Goal: Task Accomplishment & Management: Manage account settings

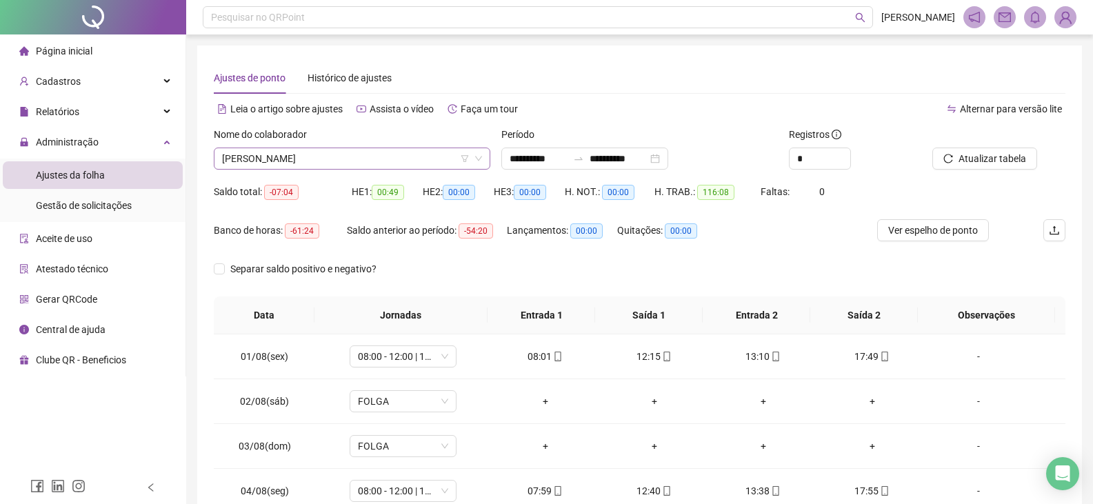
click at [341, 160] on span "[PERSON_NAME]" at bounding box center [352, 158] width 260 height 21
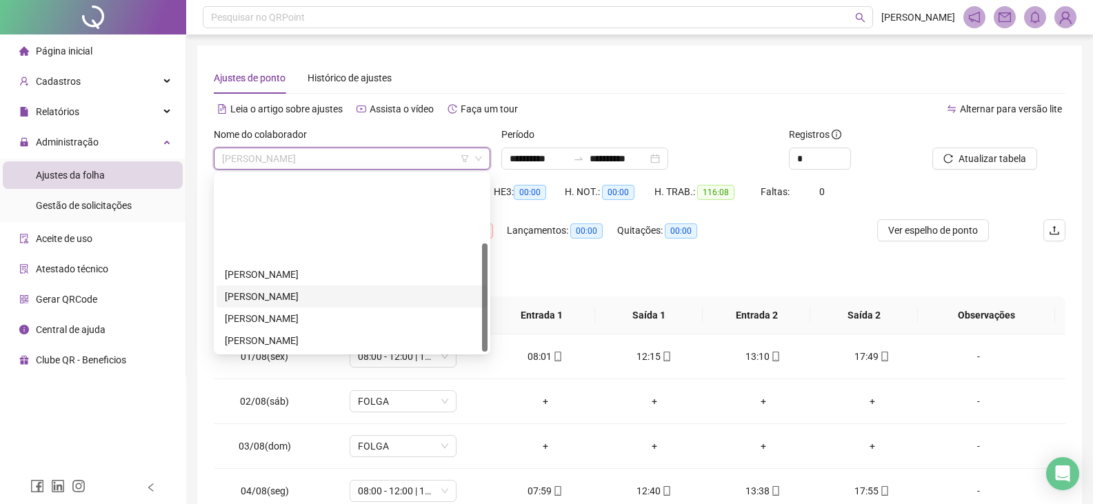
click at [346, 289] on div "[PERSON_NAME]" at bounding box center [352, 296] width 255 height 15
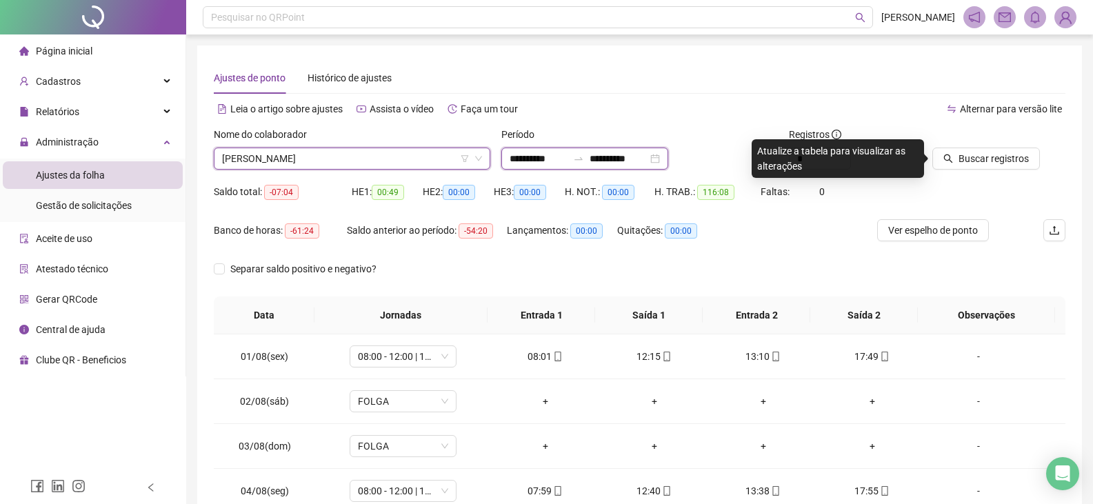
click at [610, 154] on input "**********" at bounding box center [619, 158] width 58 height 15
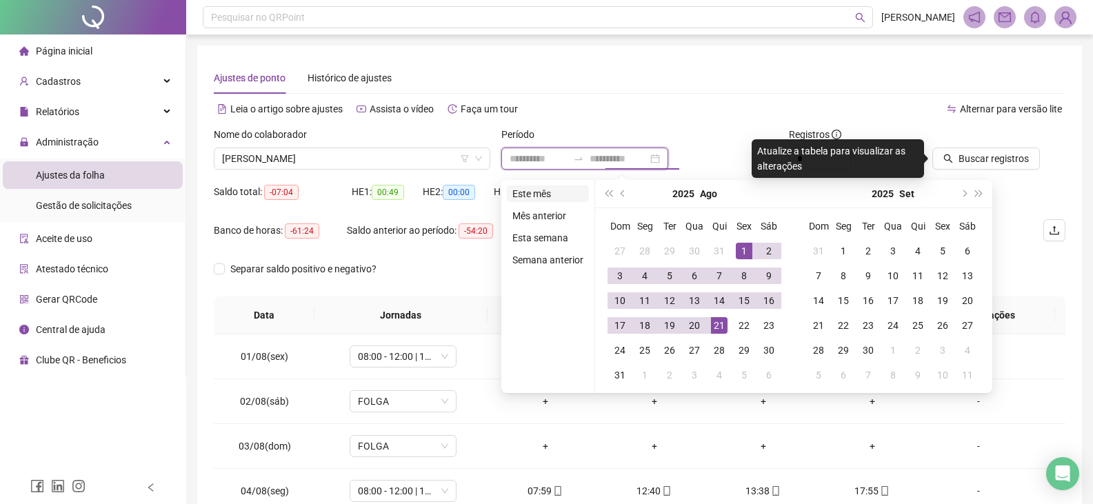
type input "**********"
click at [554, 198] on li "Este mês" at bounding box center [548, 194] width 82 height 17
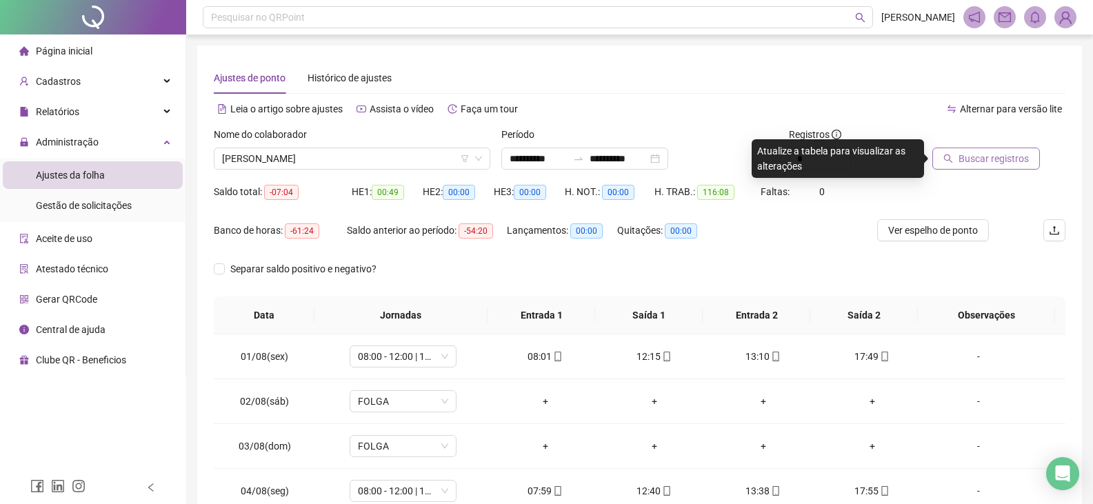
click at [973, 162] on span "Buscar registros" at bounding box center [994, 158] width 70 height 15
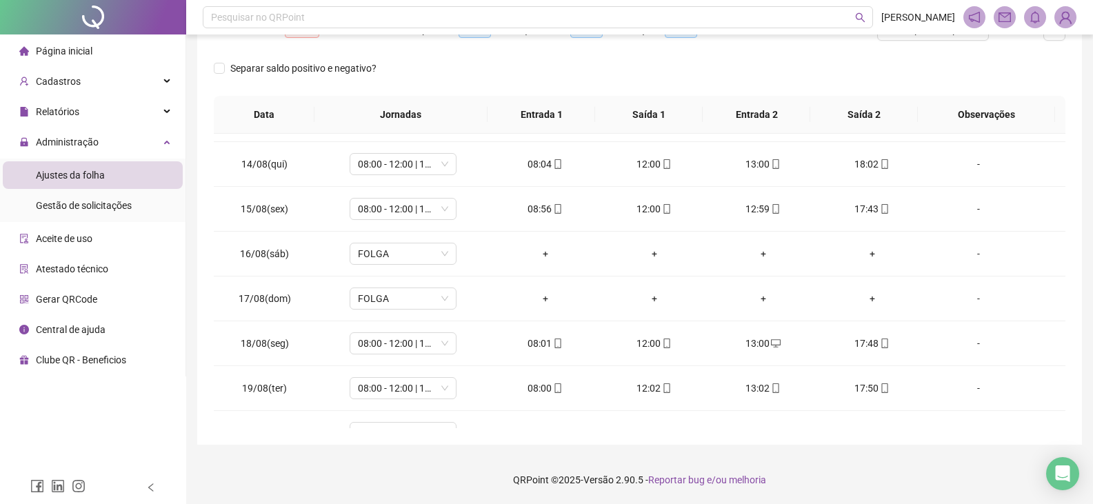
scroll to position [647, 0]
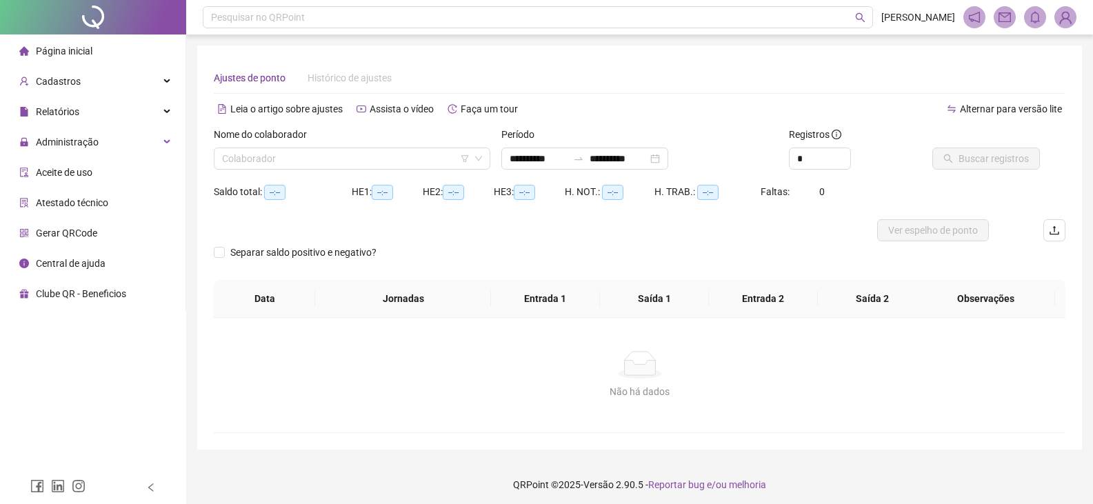
type input "**********"
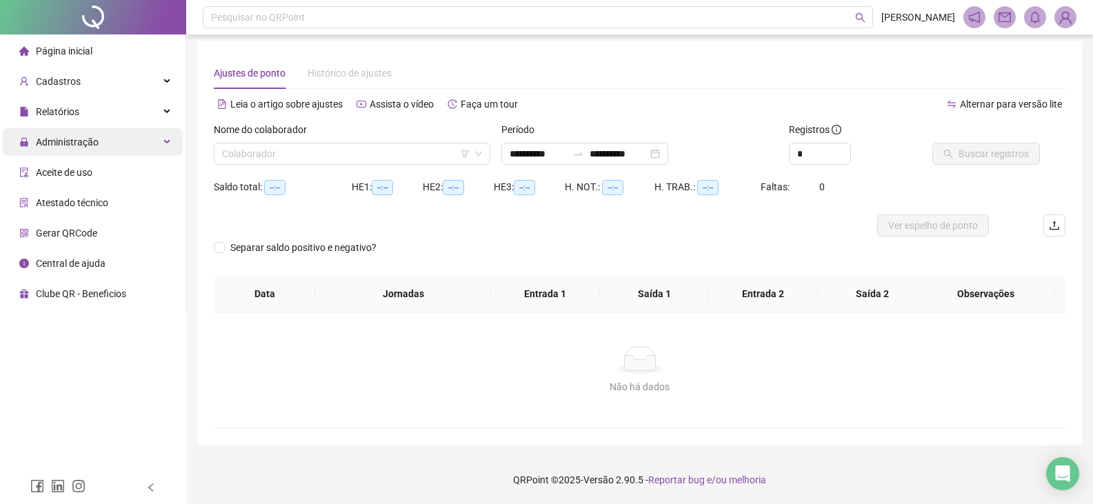
click at [42, 143] on span "Administração" at bounding box center [67, 142] width 63 height 11
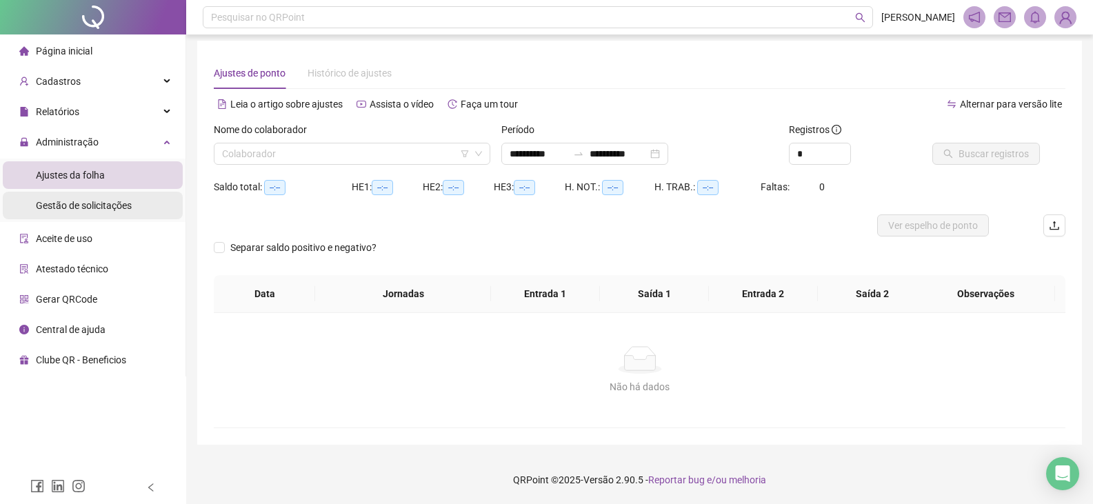
click at [44, 210] on span "Gestão de solicitações" at bounding box center [84, 205] width 96 height 11
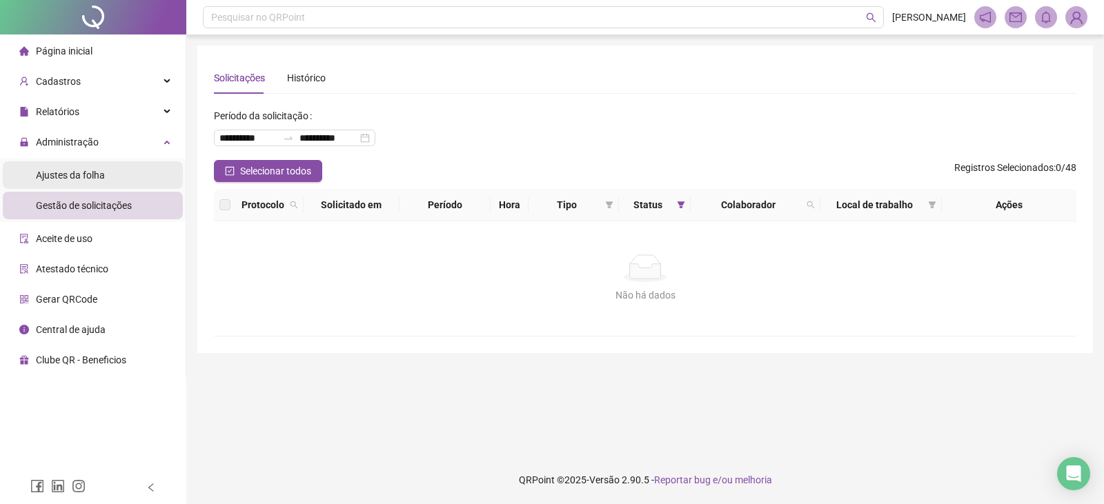
drag, startPoint x: 79, startPoint y: 173, endPoint x: 90, endPoint y: 170, distance: 11.4
click at [79, 173] on span "Ajustes da folha" at bounding box center [70, 175] width 69 height 11
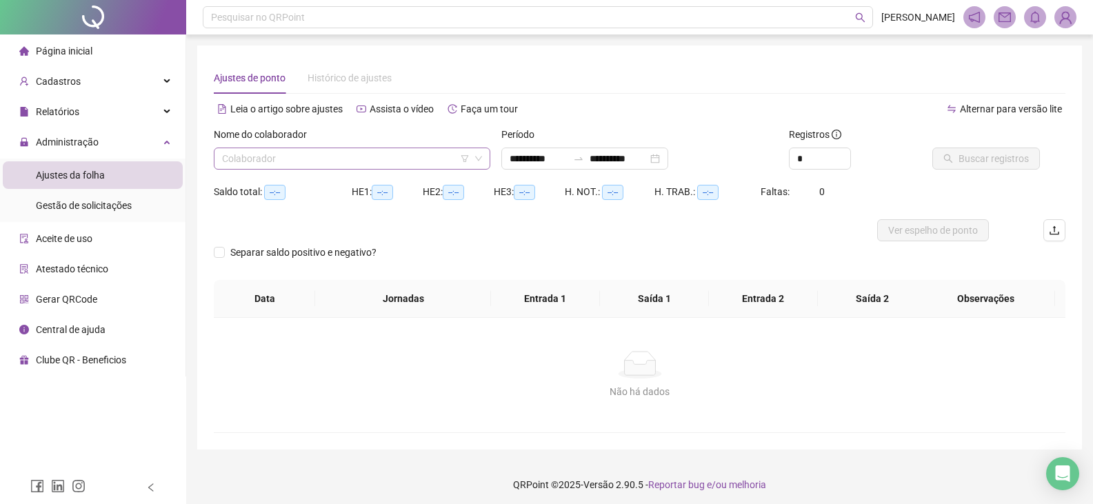
type input "**********"
click at [257, 162] on input "search" at bounding box center [346, 158] width 248 height 21
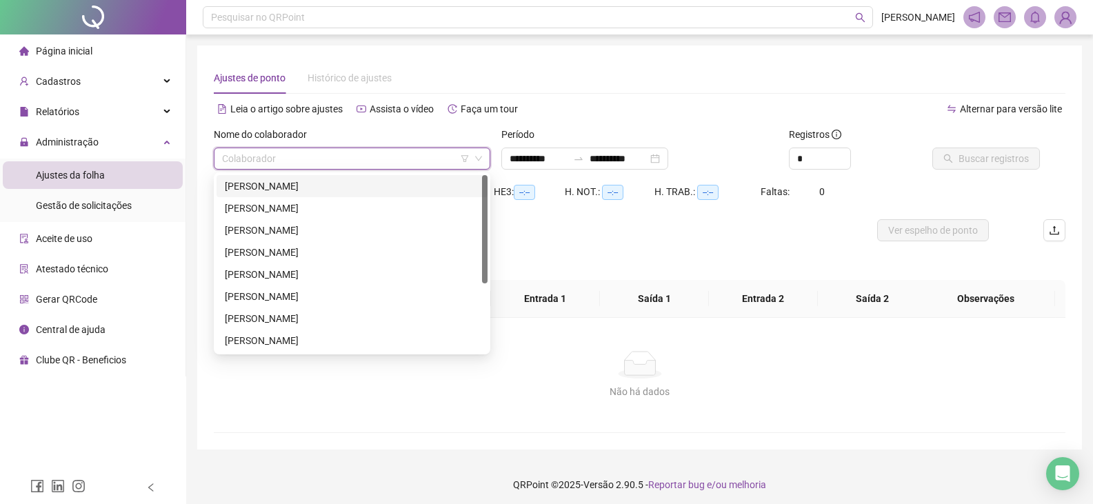
click at [263, 187] on div "ALBERTO CALIXTO SANTOS" at bounding box center [352, 186] width 255 height 15
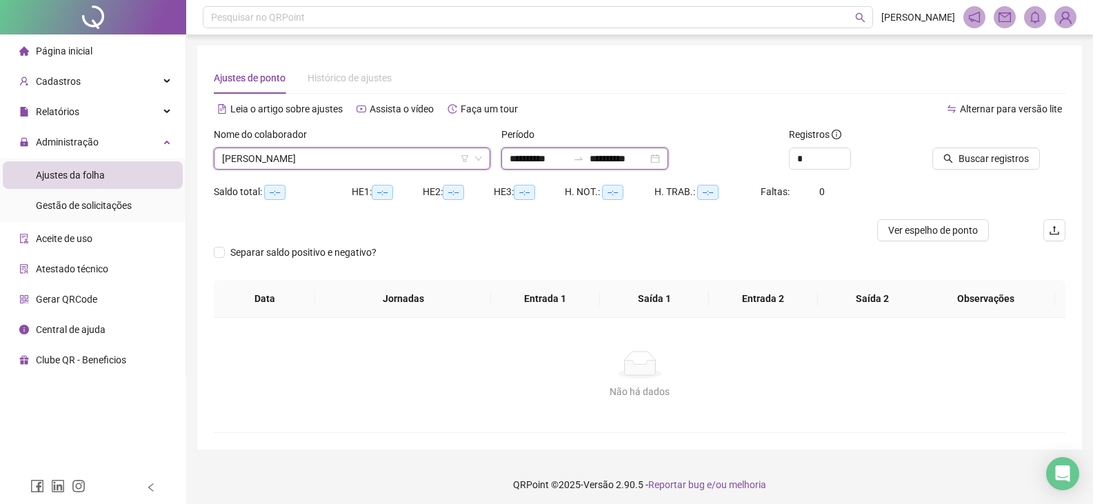
click at [519, 159] on input "**********" at bounding box center [539, 158] width 58 height 15
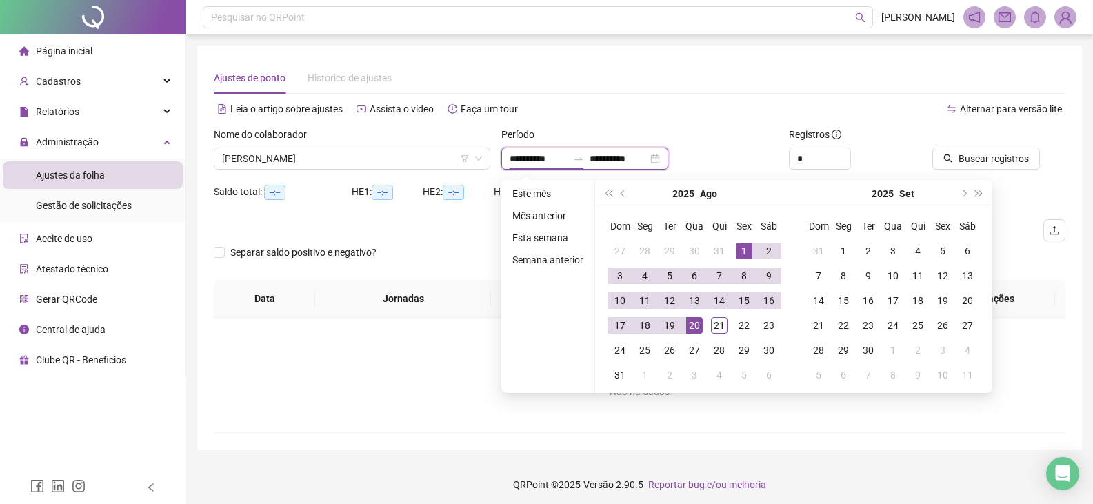
type input "**********"
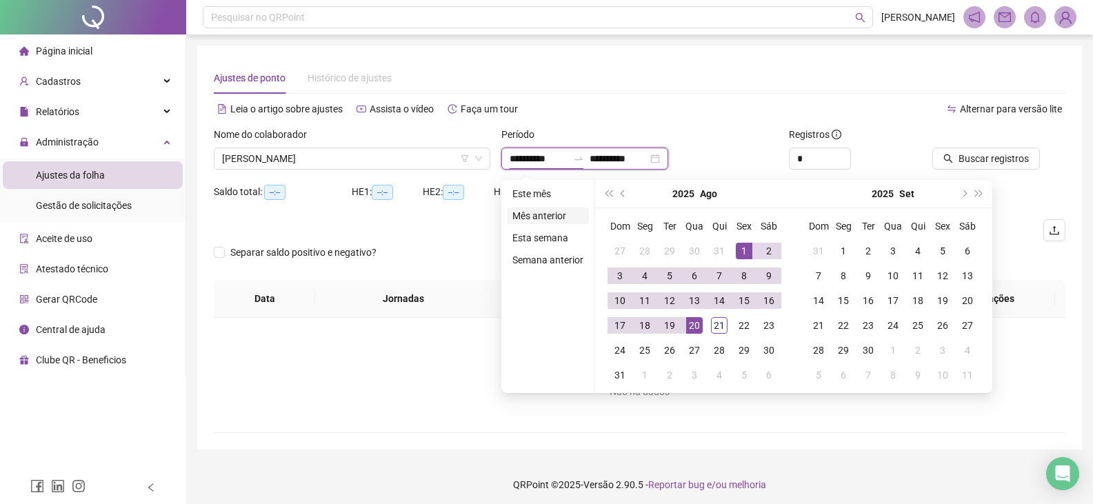
type input "**********"
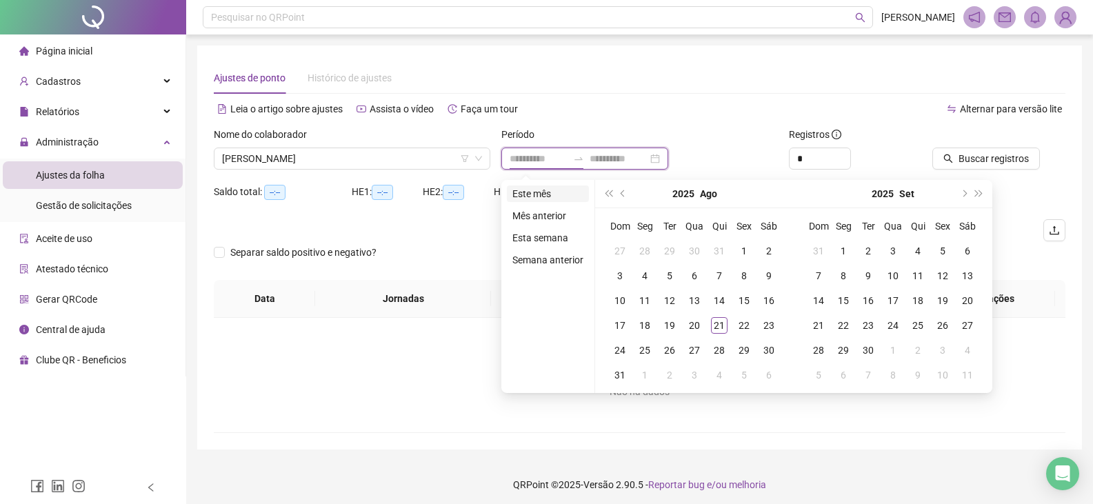
type input "**********"
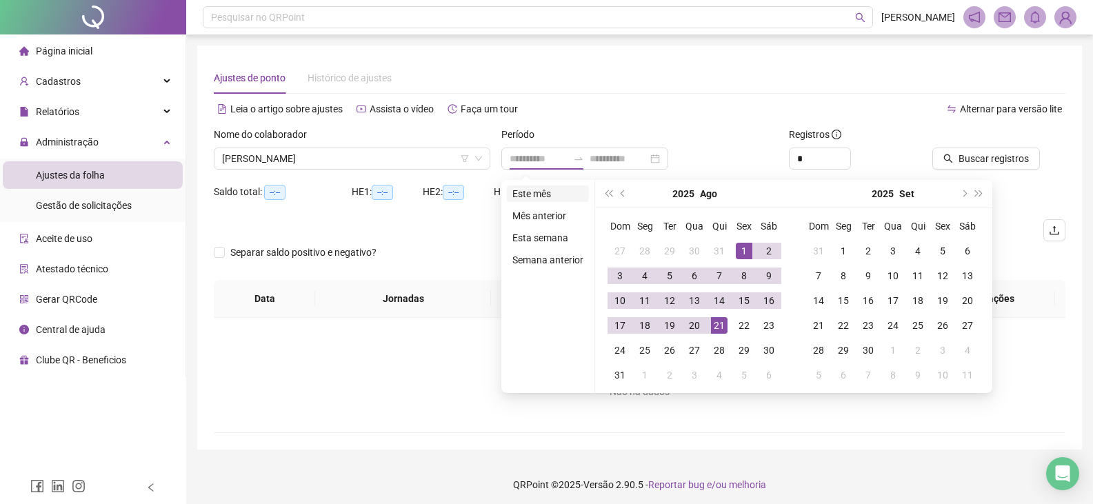
click at [536, 196] on li "Este mês" at bounding box center [548, 194] width 82 height 17
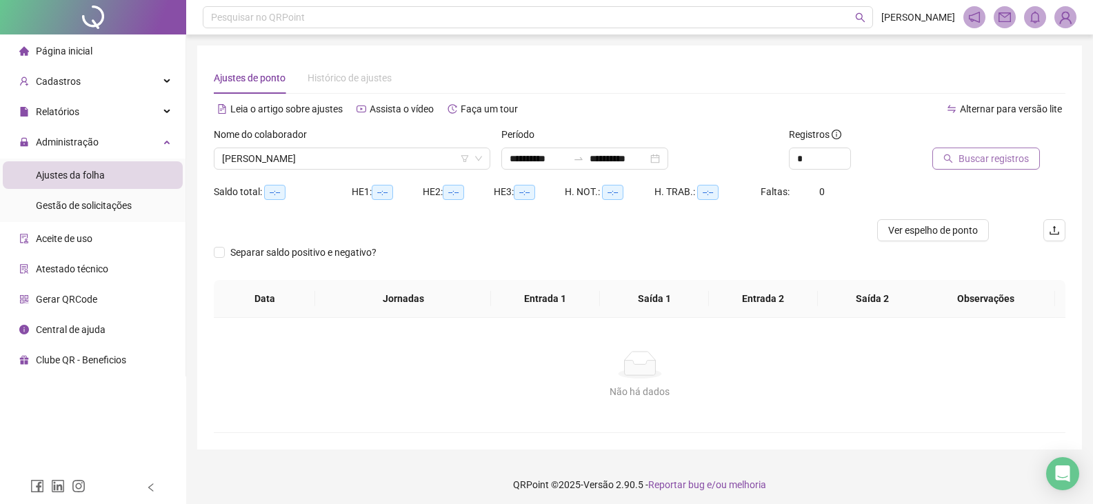
click at [985, 161] on span "Buscar registros" at bounding box center [994, 158] width 70 height 15
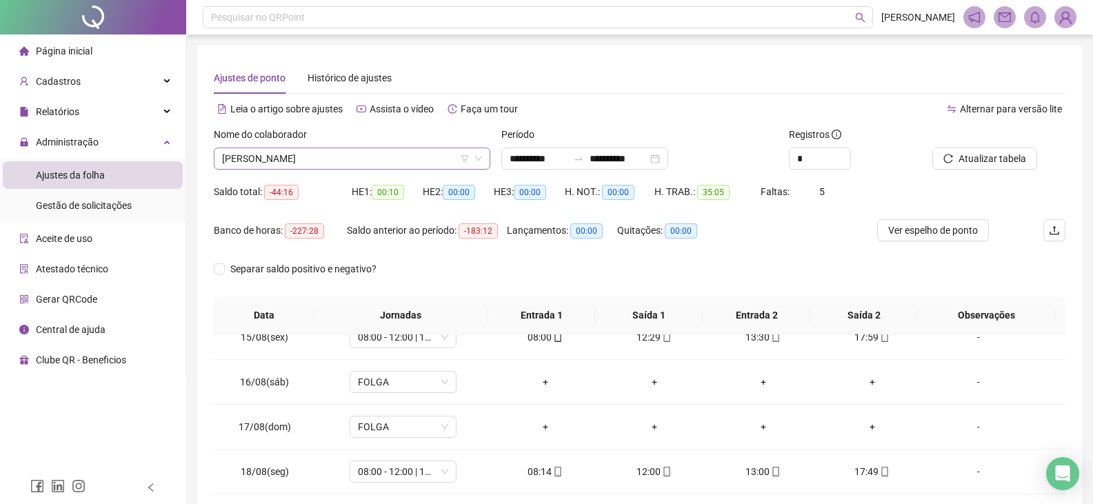
click at [364, 158] on span "ALBERTO CALIXTO SANTOS" at bounding box center [352, 158] width 260 height 21
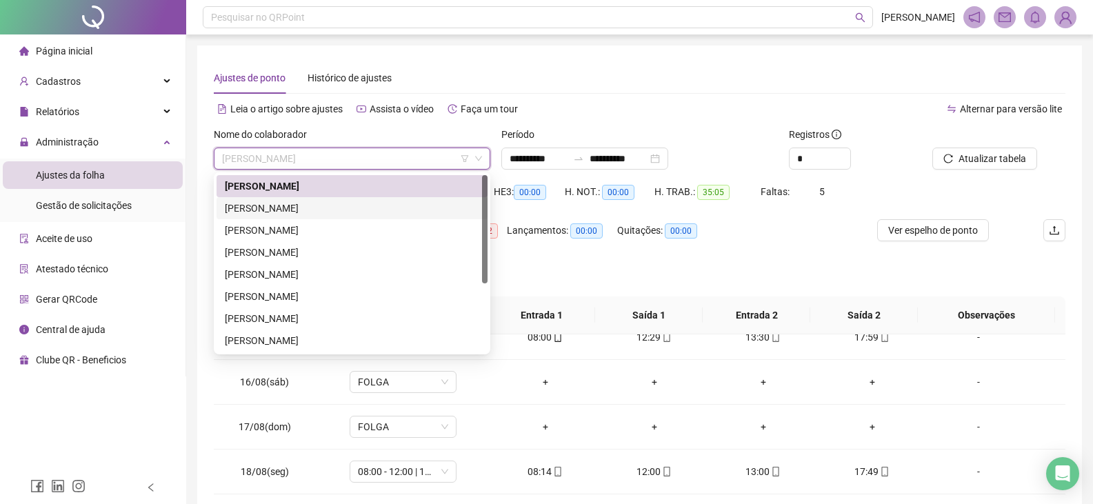
click at [351, 209] on div "ALESSANDRO DA SILVA PEREIRA" at bounding box center [352, 208] width 255 height 15
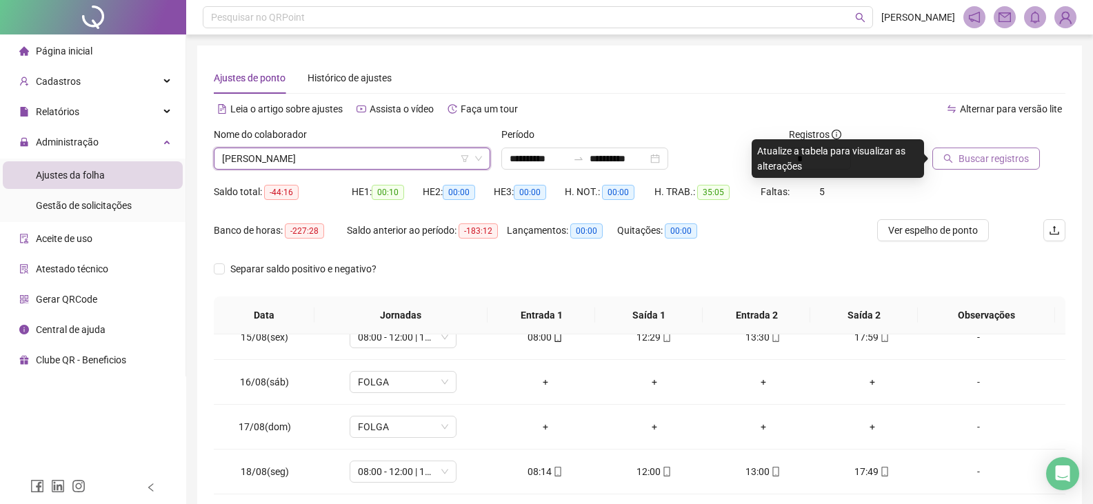
click at [980, 156] on span "Buscar registros" at bounding box center [994, 158] width 70 height 15
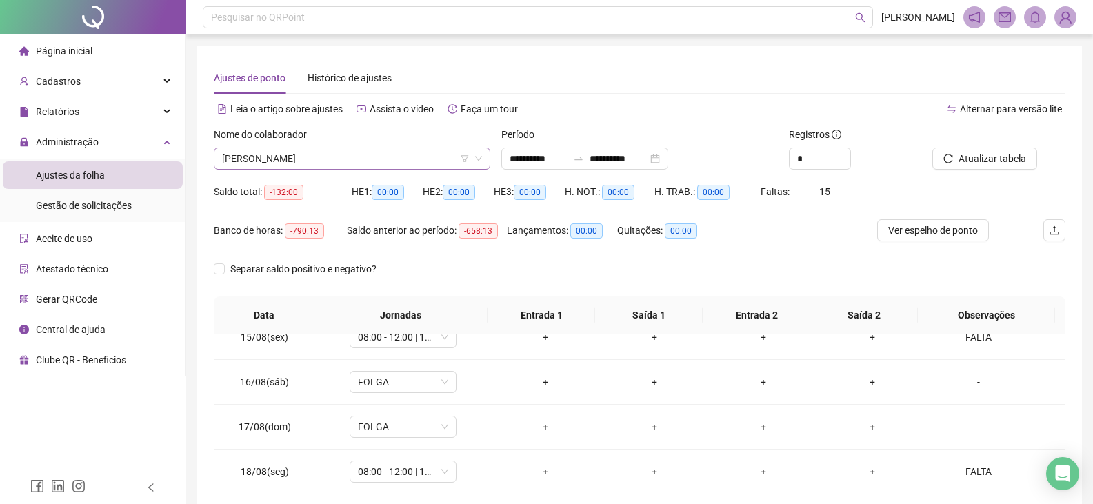
click at [387, 156] on span "ALESSANDRO DA SILVA PEREIRA" at bounding box center [352, 158] width 260 height 21
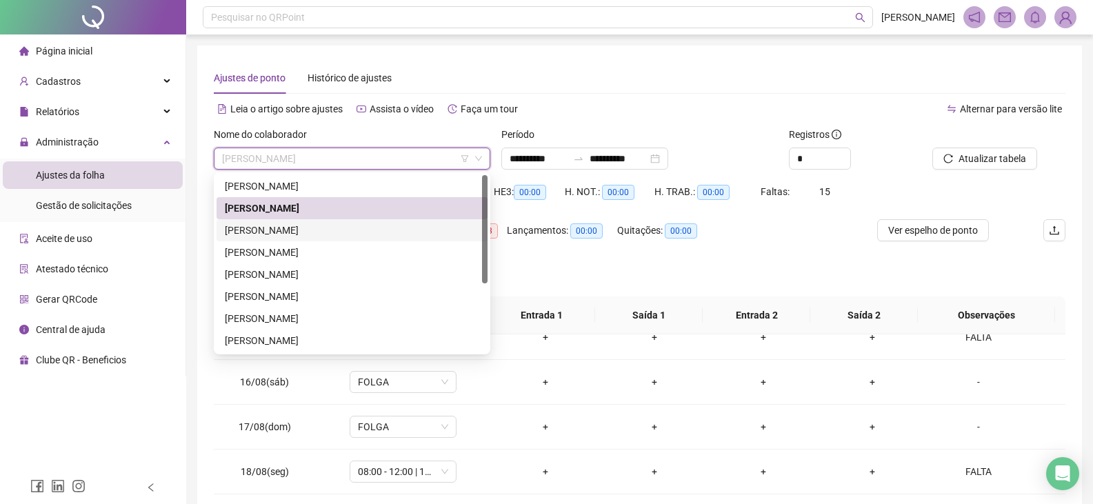
click at [297, 228] on div "BRUNO LUIZ SOARES MIRANDA" at bounding box center [352, 230] width 255 height 15
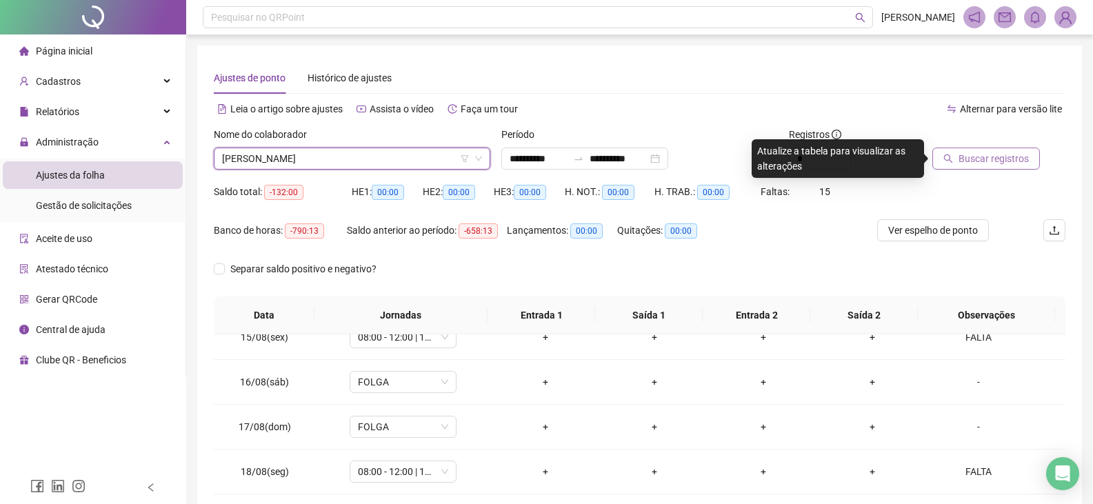
click at [996, 168] on button "Buscar registros" at bounding box center [987, 159] width 108 height 22
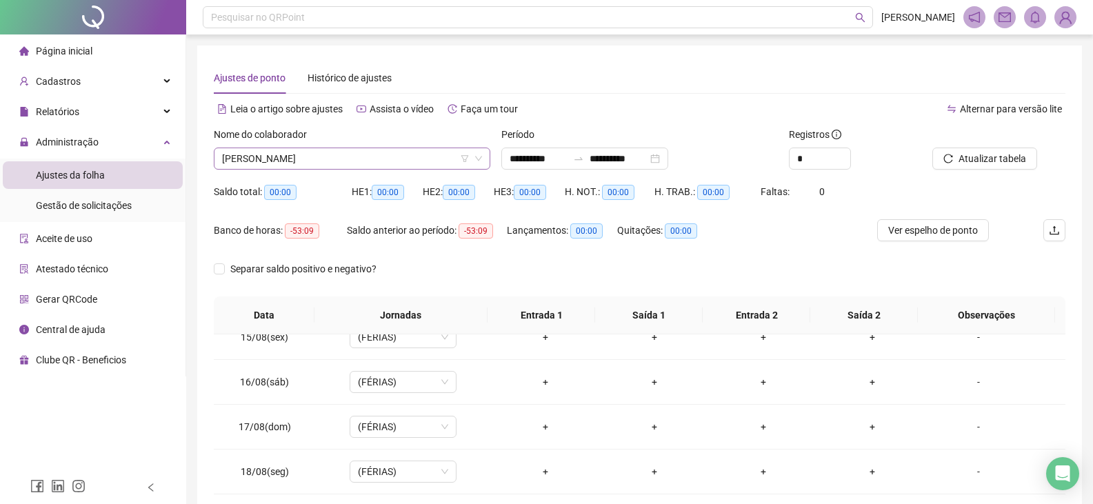
click at [440, 156] on span "BRUNO LUIZ SOARES MIRANDA" at bounding box center [352, 158] width 260 height 21
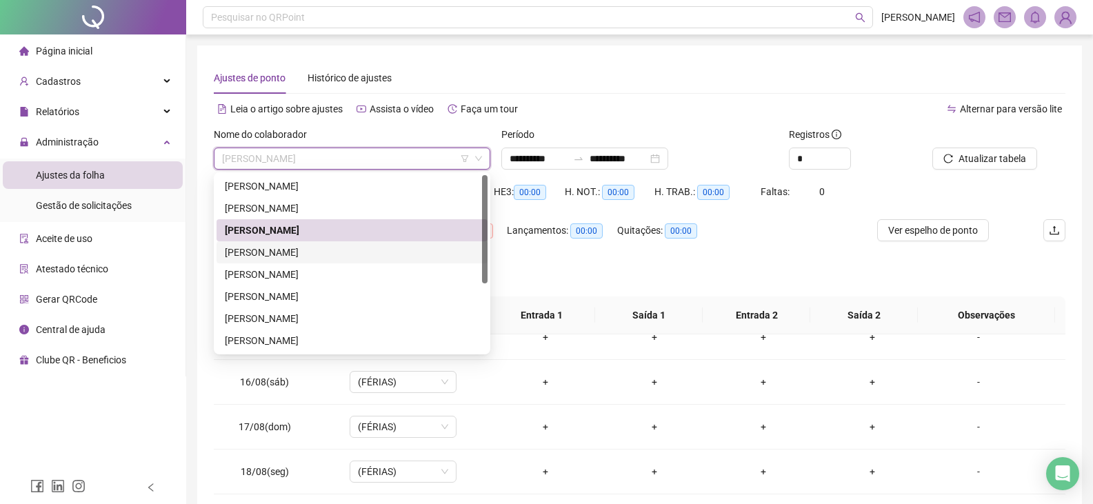
click at [354, 246] on div "CARLOS MAICK GOMES DE OLIVEIRA" at bounding box center [352, 252] width 255 height 15
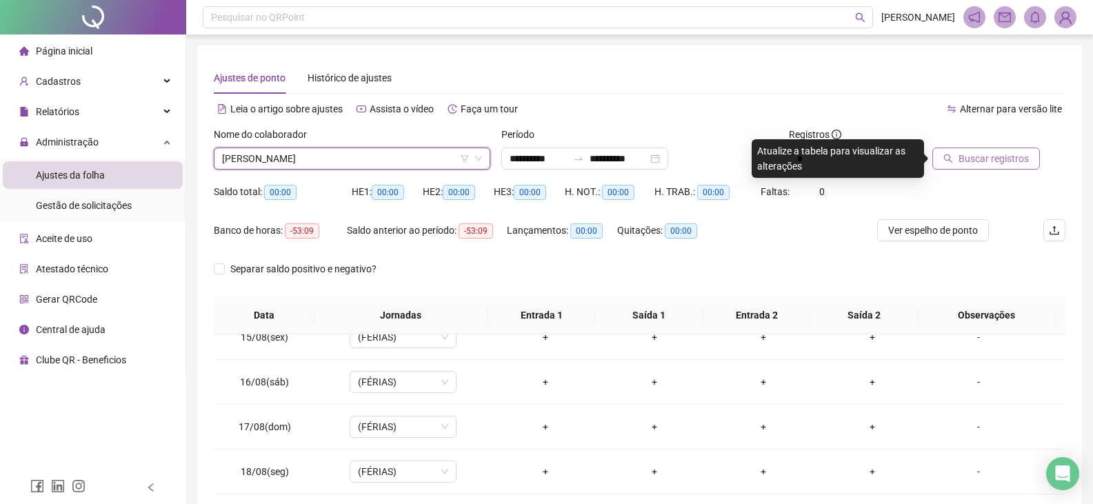
click at [1015, 161] on span "Buscar registros" at bounding box center [994, 158] width 70 height 15
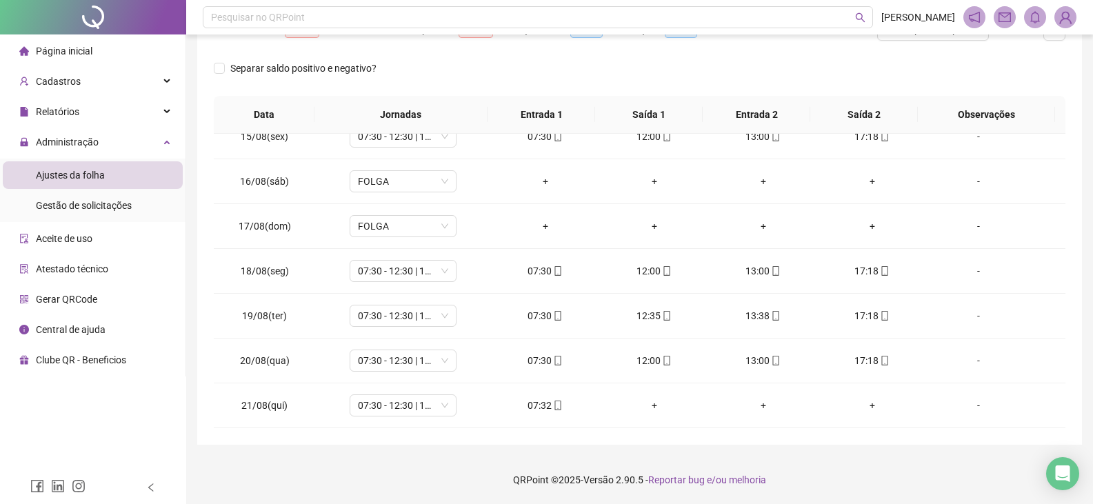
scroll to position [28, 0]
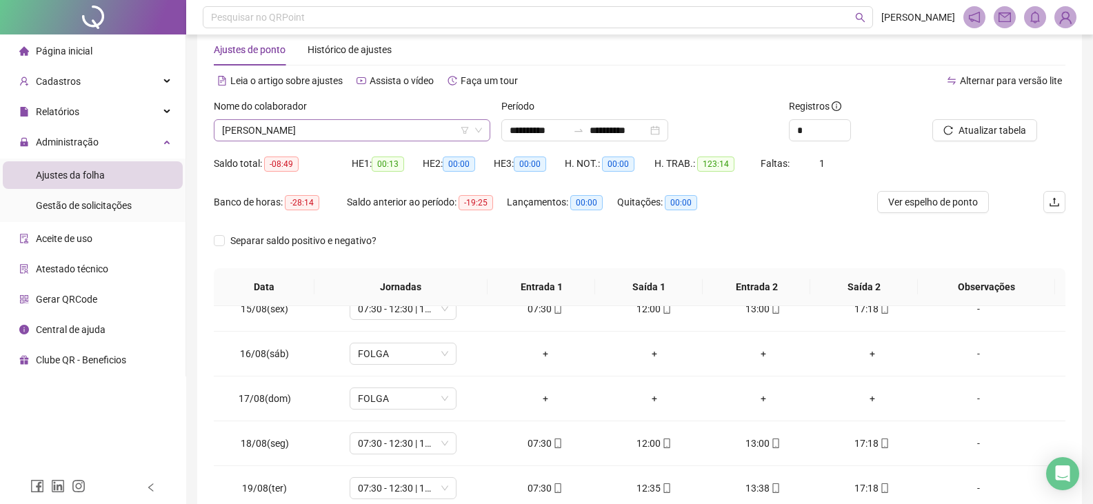
click at [384, 128] on span "CARLOS MAICK GOMES DE OLIVEIRA" at bounding box center [352, 130] width 260 height 21
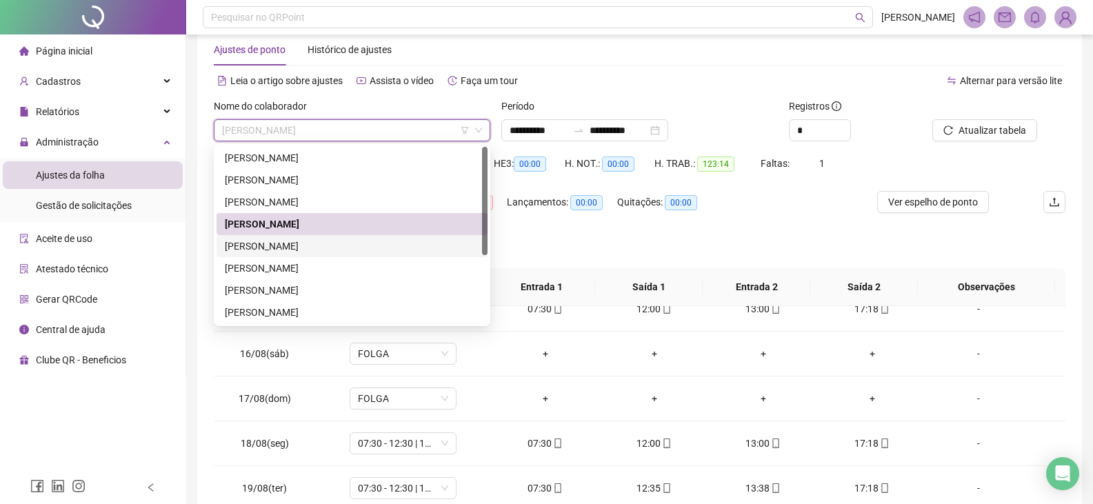
click at [319, 250] on div "[PERSON_NAME]" at bounding box center [352, 246] width 255 height 15
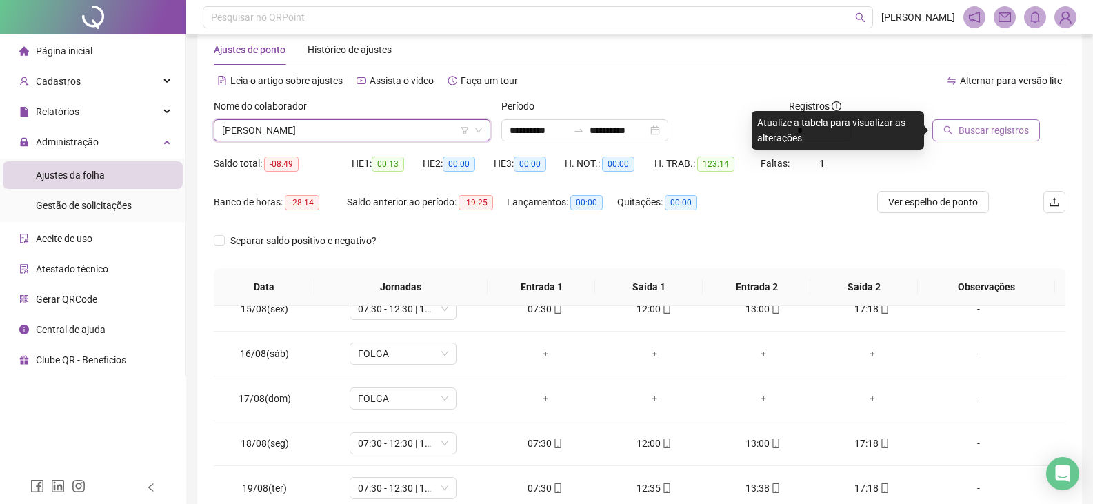
click at [990, 128] on span "Buscar registros" at bounding box center [994, 130] width 70 height 15
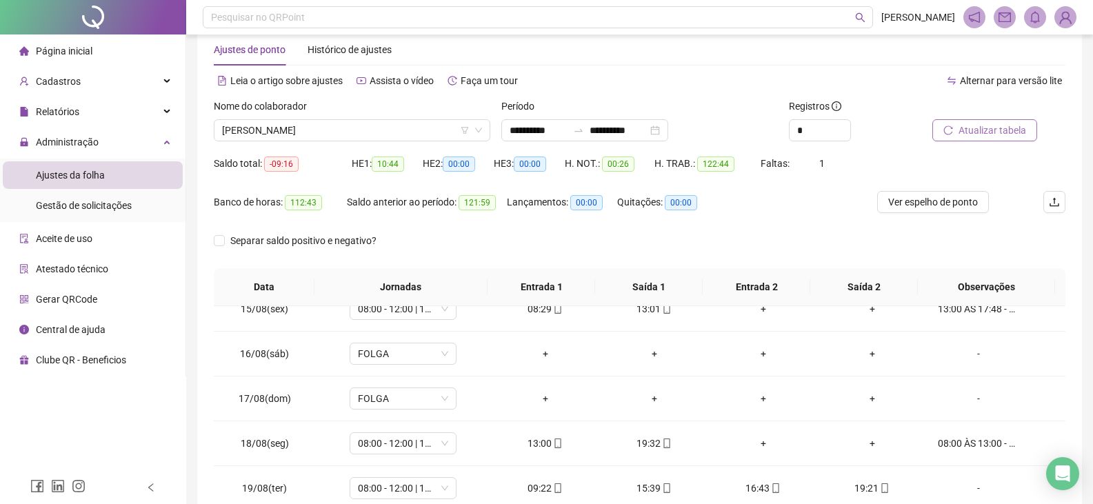
scroll to position [201, 0]
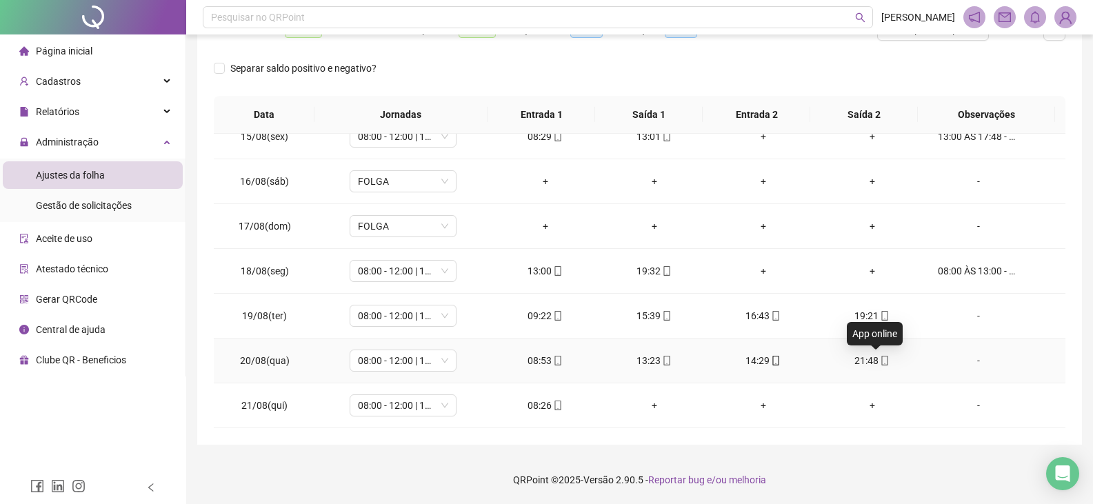
click at [880, 358] on icon "mobile" at bounding box center [885, 361] width 10 height 10
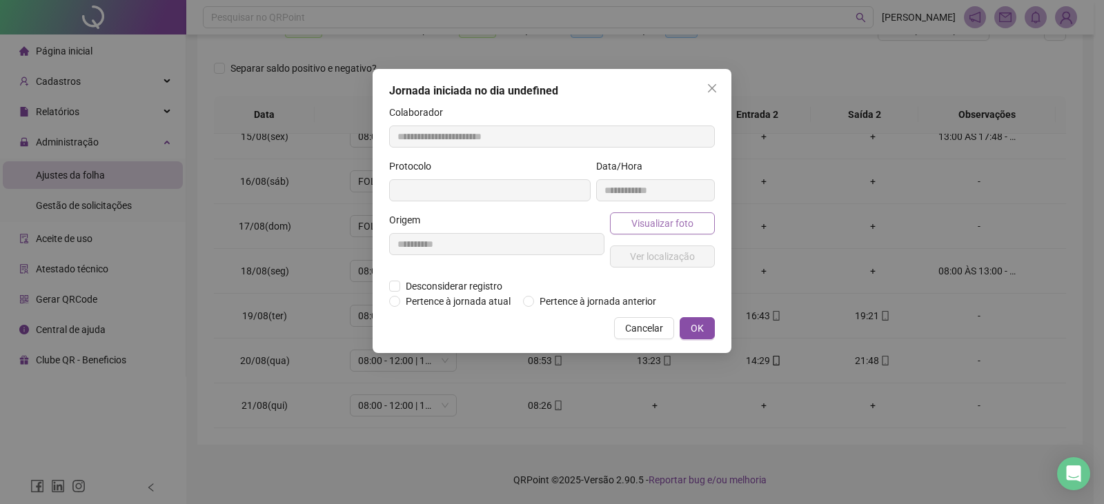
type input "**********"
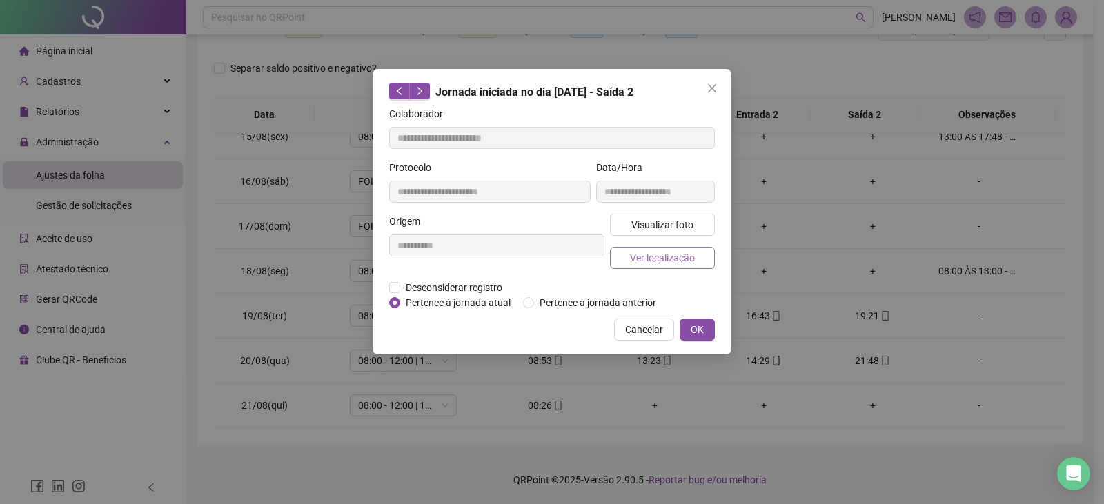
click at [684, 250] on span "Ver localização" at bounding box center [662, 257] width 65 height 15
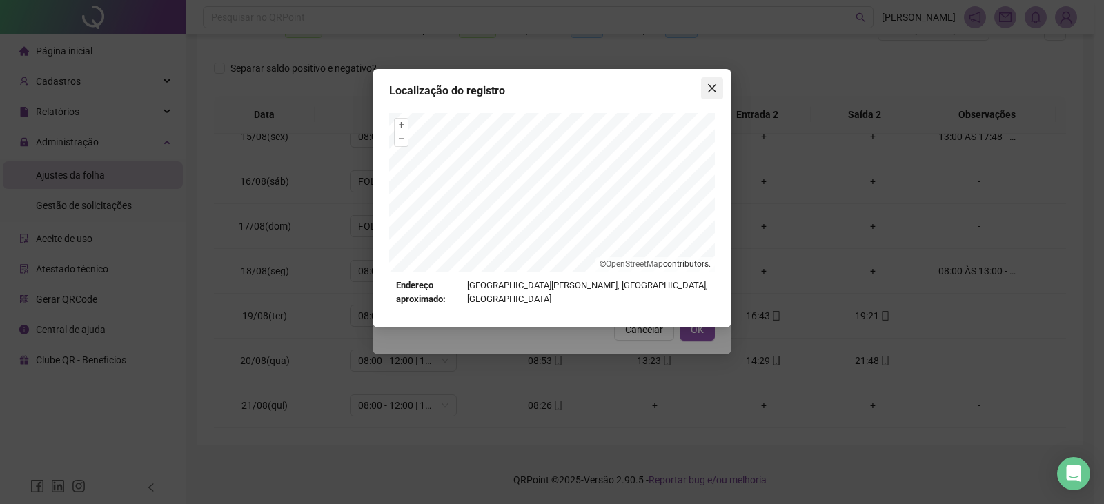
click at [705, 92] on span "Close" at bounding box center [712, 88] width 22 height 11
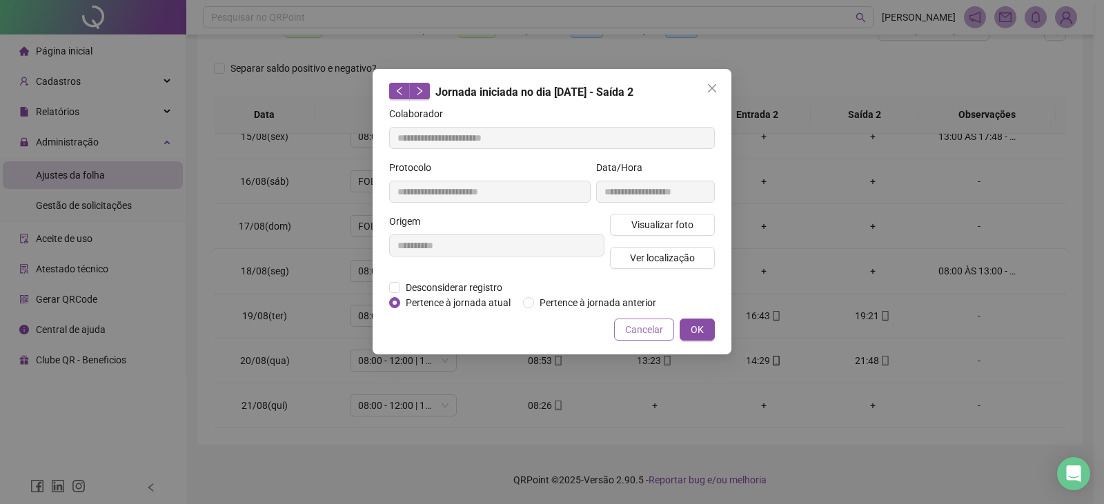
click at [643, 334] on span "Cancelar" at bounding box center [644, 329] width 38 height 15
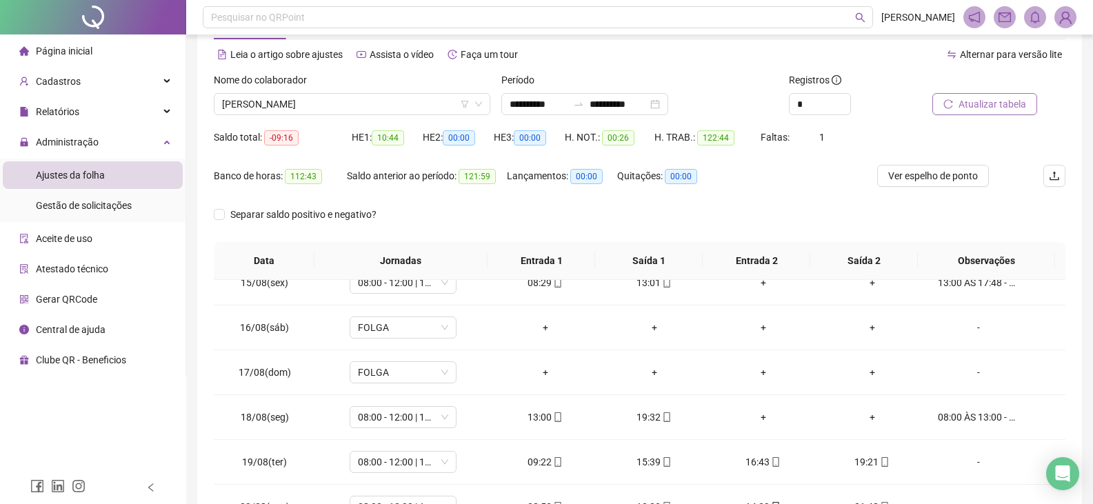
scroll to position [28, 0]
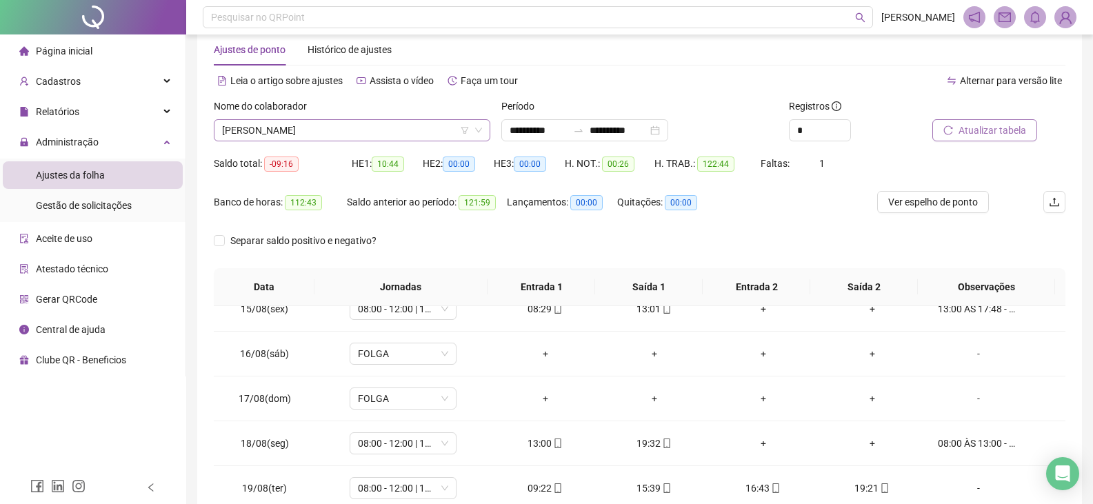
click at [415, 129] on span "[PERSON_NAME]" at bounding box center [352, 130] width 260 height 21
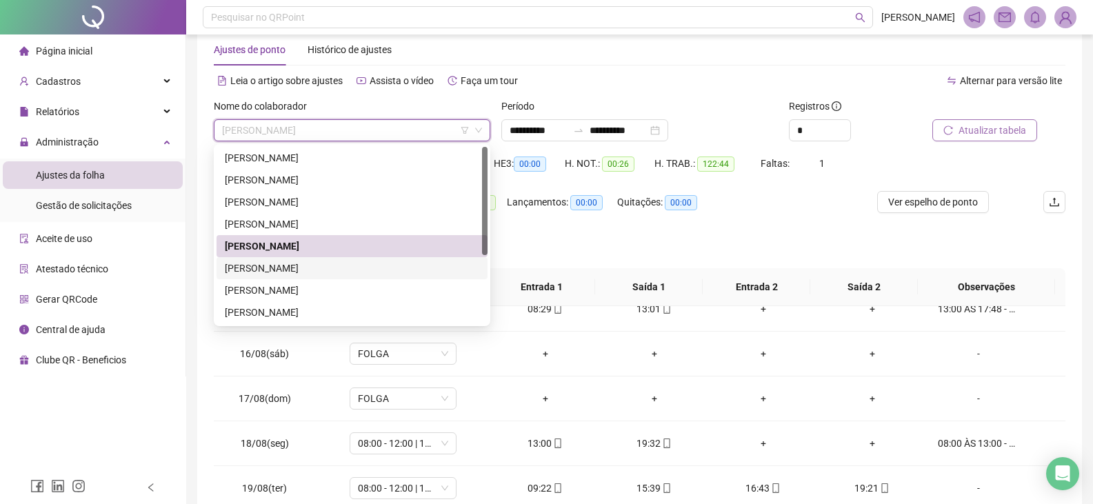
click at [330, 266] on div "[PERSON_NAME]" at bounding box center [352, 268] width 255 height 15
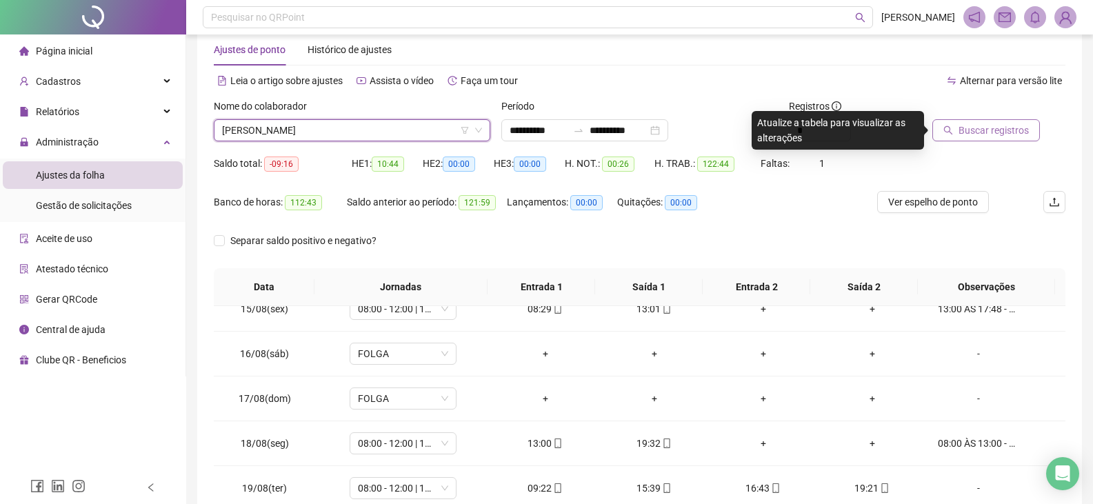
click at [1004, 134] on span "Buscar registros" at bounding box center [994, 130] width 70 height 15
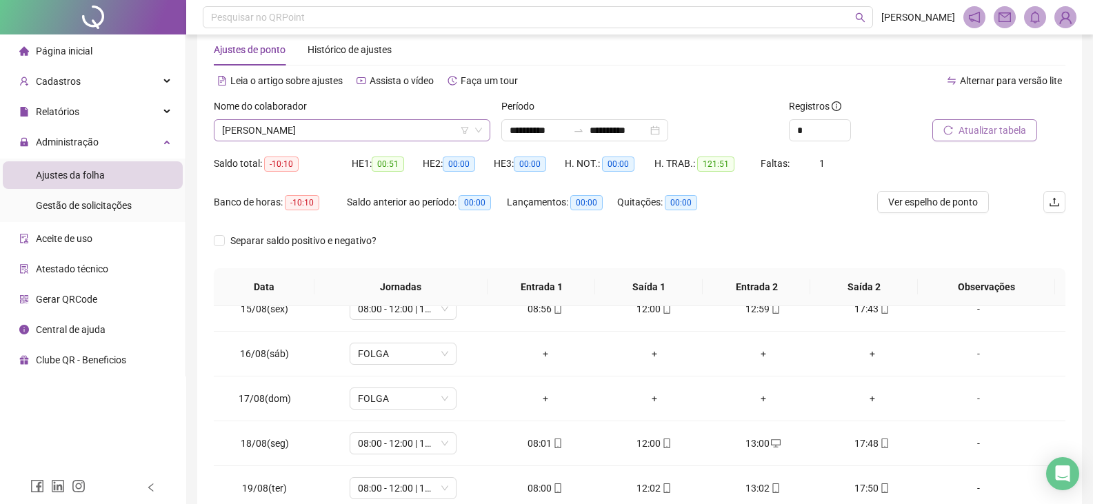
click at [428, 131] on span "[PERSON_NAME]" at bounding box center [352, 130] width 260 height 21
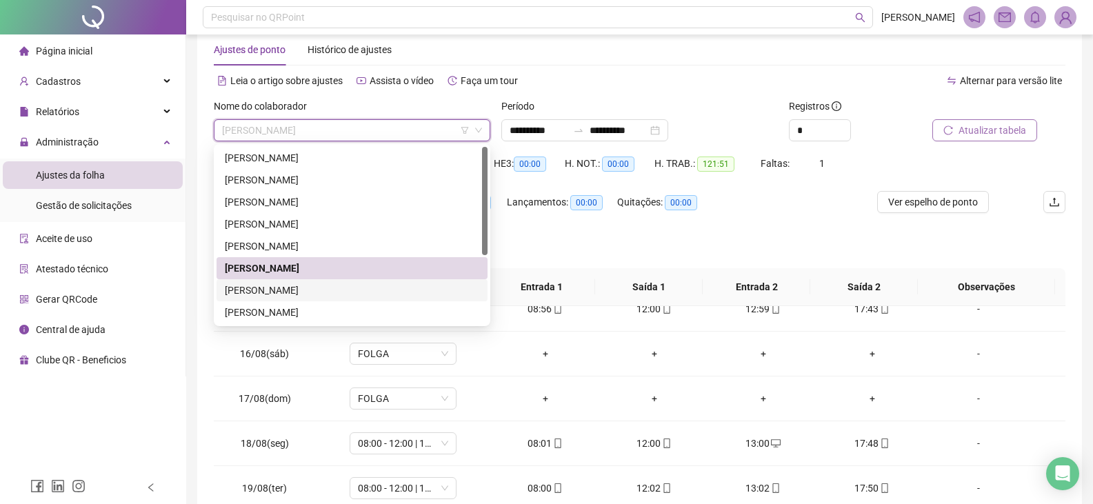
click at [284, 295] on div "[PERSON_NAME]" at bounding box center [352, 290] width 255 height 15
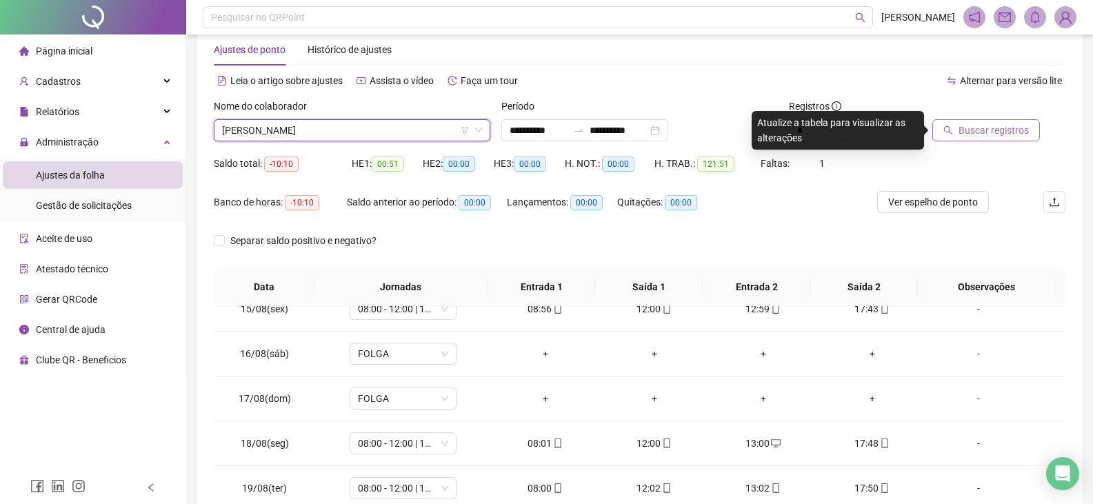
click at [1000, 122] on button "Buscar registros" at bounding box center [987, 130] width 108 height 22
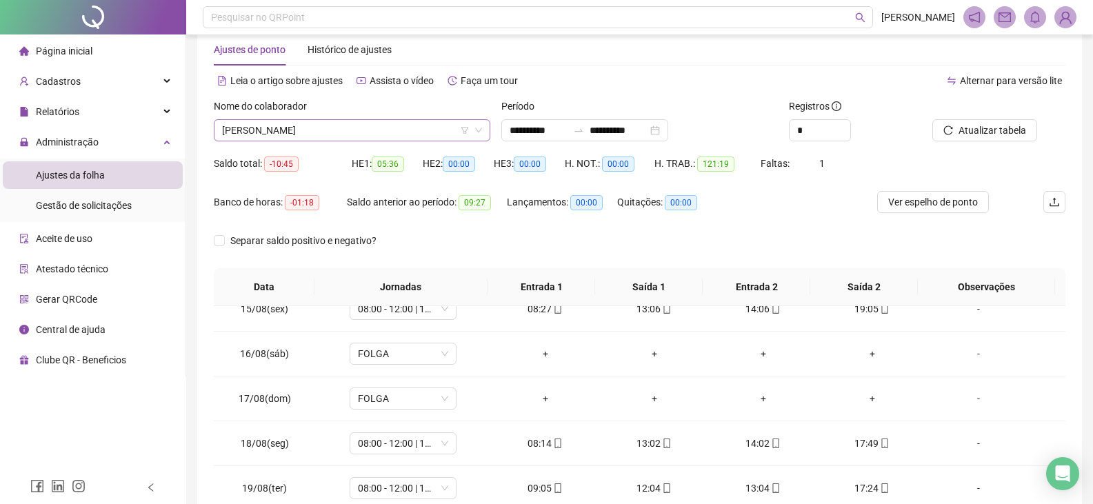
click at [424, 125] on span "[PERSON_NAME]" at bounding box center [352, 130] width 260 height 21
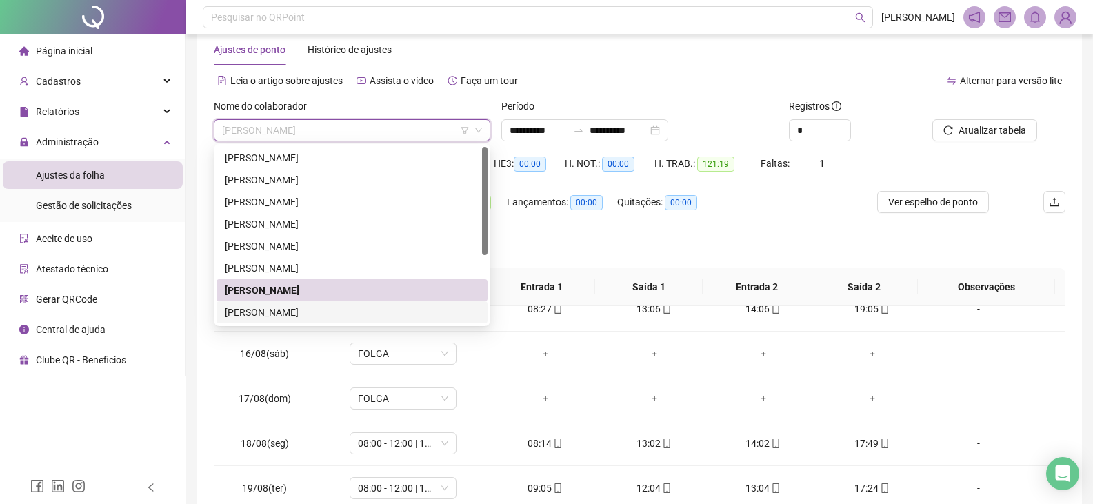
click at [308, 312] on div "[PERSON_NAME]" at bounding box center [352, 312] width 255 height 15
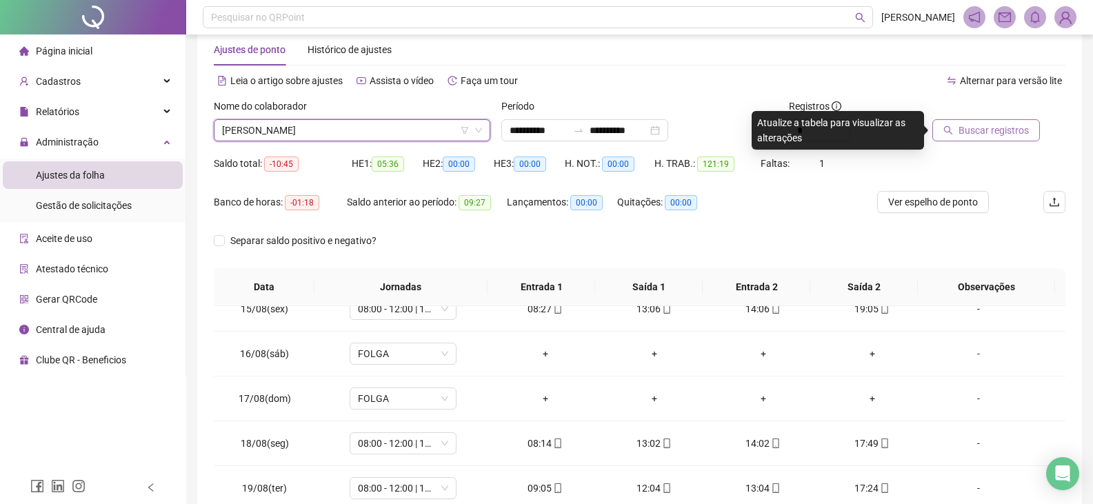
click at [974, 137] on span "Buscar registros" at bounding box center [994, 130] width 70 height 15
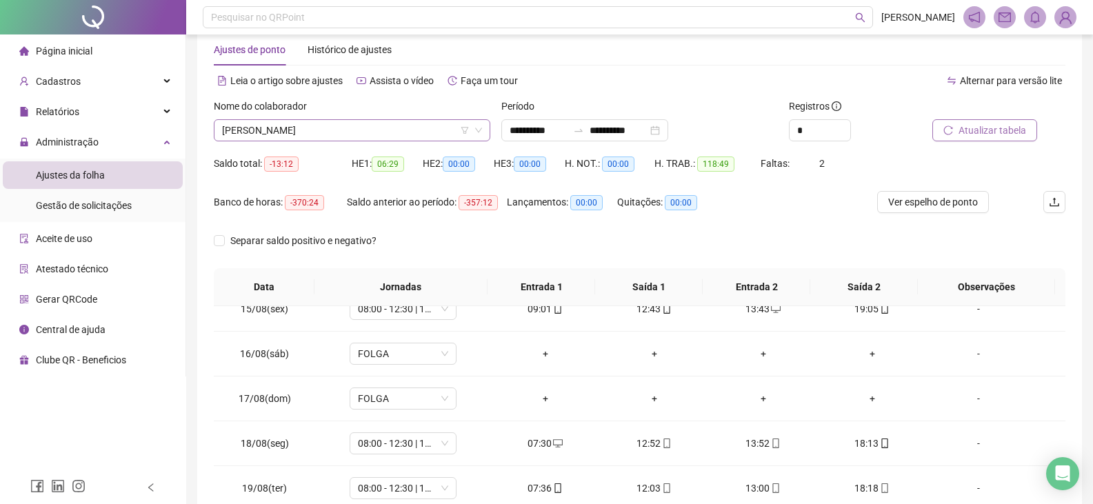
click at [392, 126] on span "[PERSON_NAME]" at bounding box center [352, 130] width 260 height 21
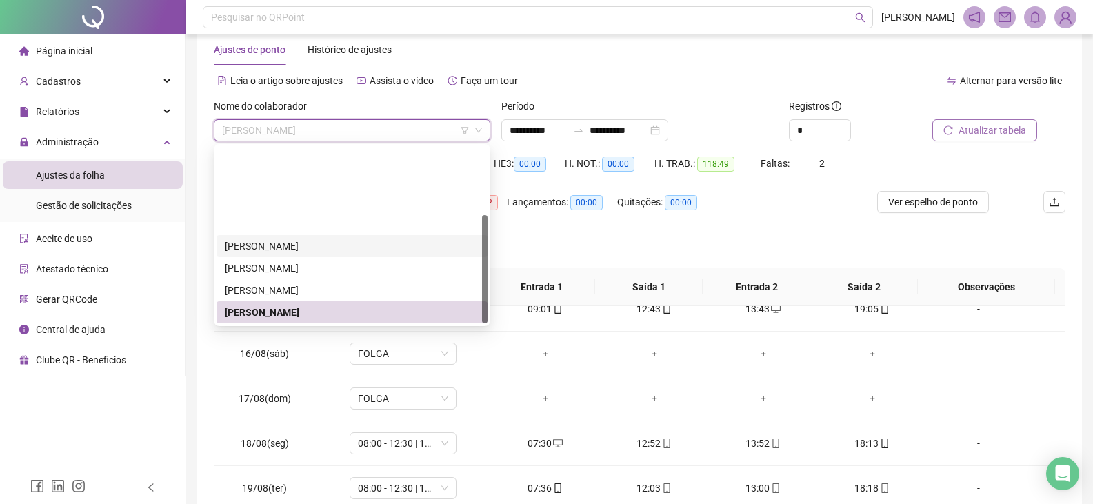
scroll to position [110, 0]
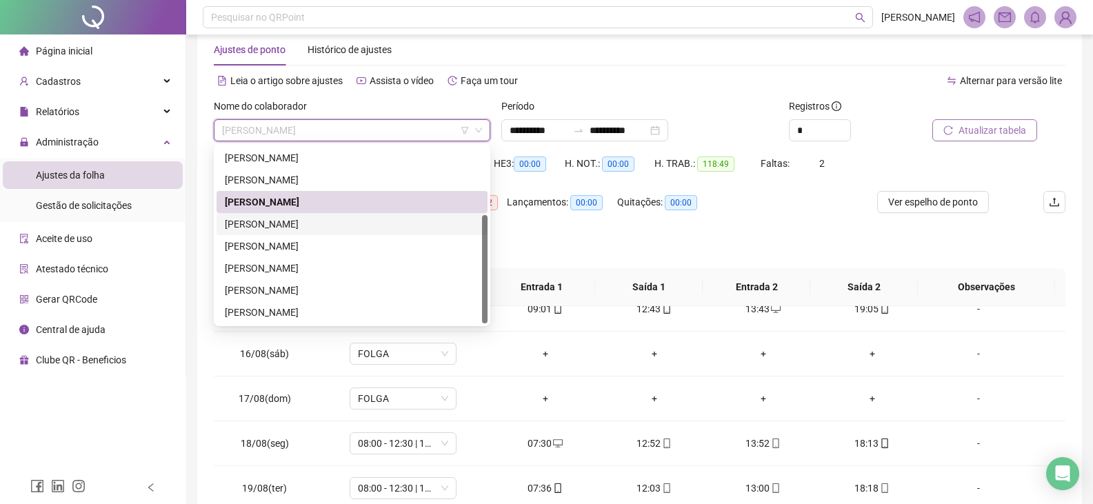
click at [358, 218] on div "[PERSON_NAME]" at bounding box center [352, 224] width 255 height 15
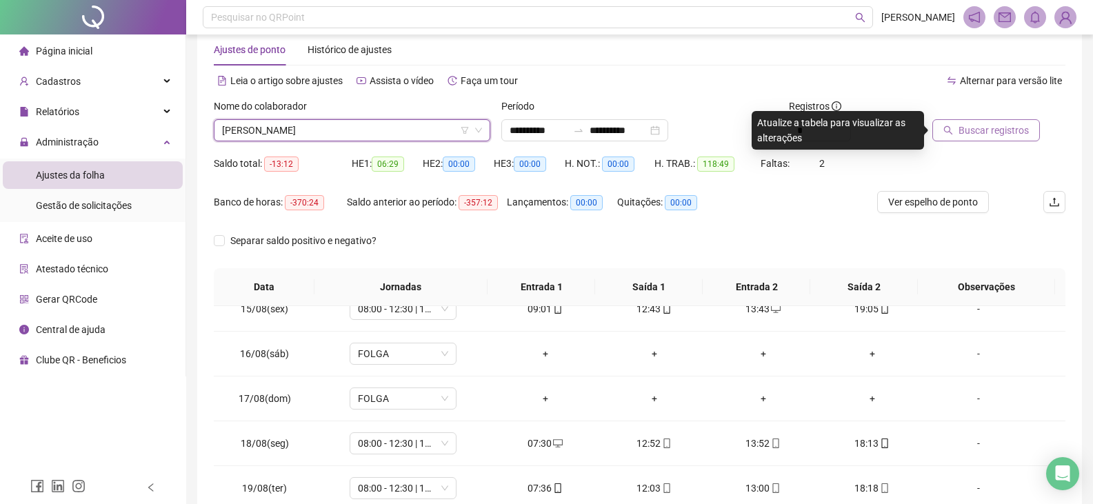
click at [964, 130] on span "Buscar registros" at bounding box center [994, 130] width 70 height 15
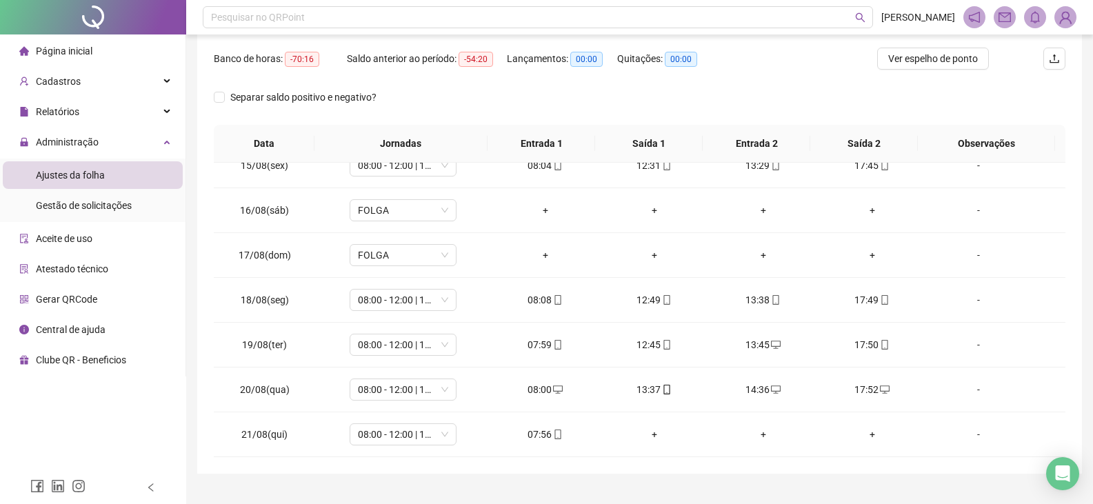
scroll to position [201, 0]
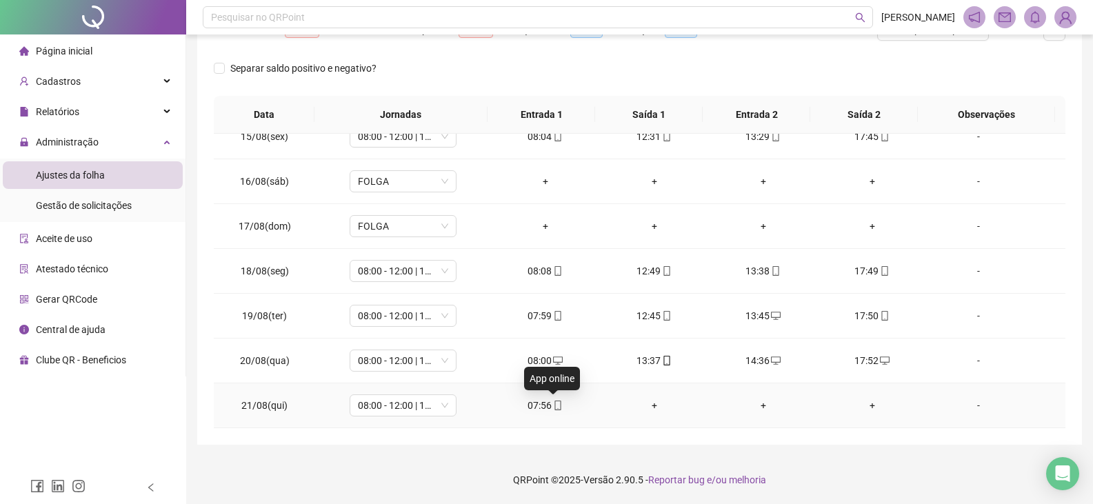
click at [553, 403] on icon "mobile" at bounding box center [558, 406] width 10 height 10
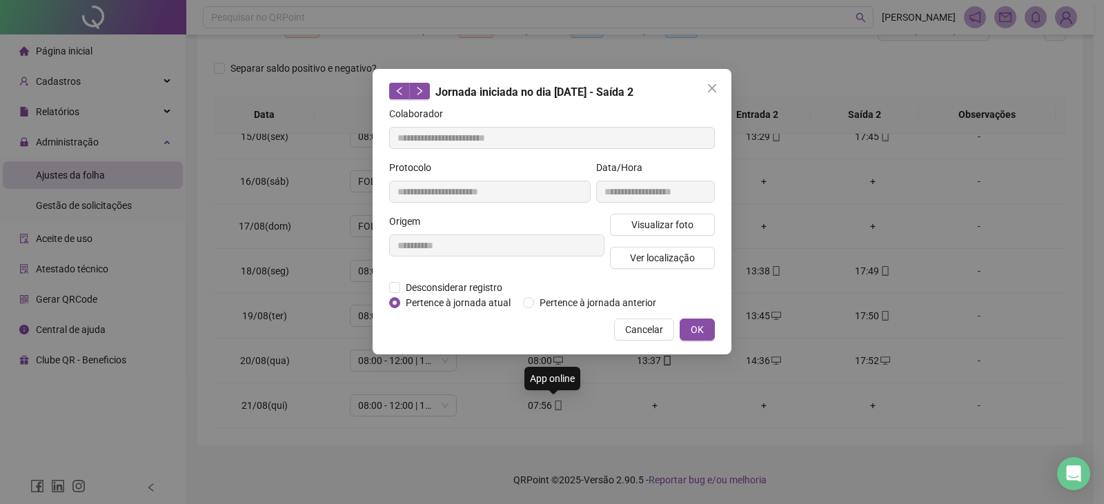
type input "**********"
click at [671, 257] on span "Ver localização" at bounding box center [662, 257] width 65 height 15
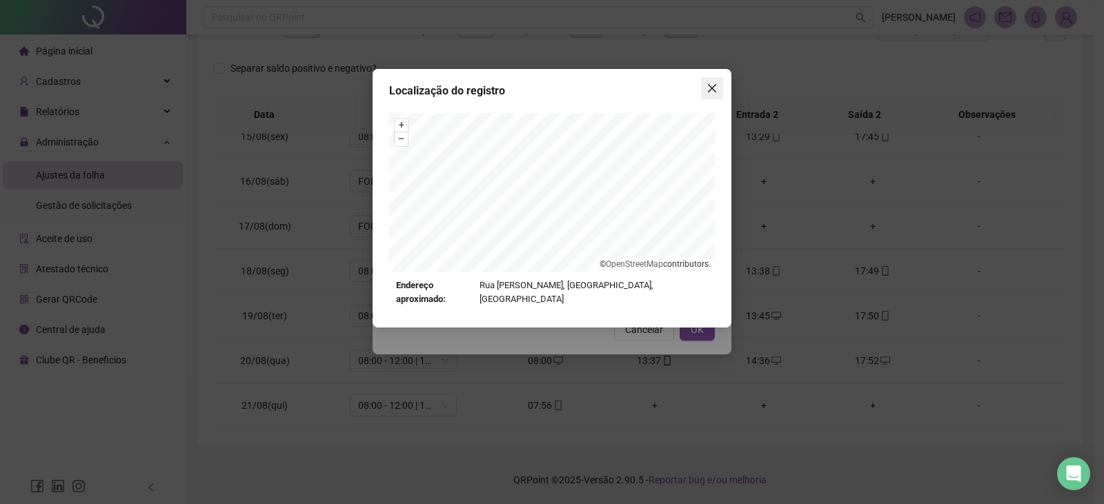
click at [711, 88] on icon "close" at bounding box center [712, 88] width 8 height 8
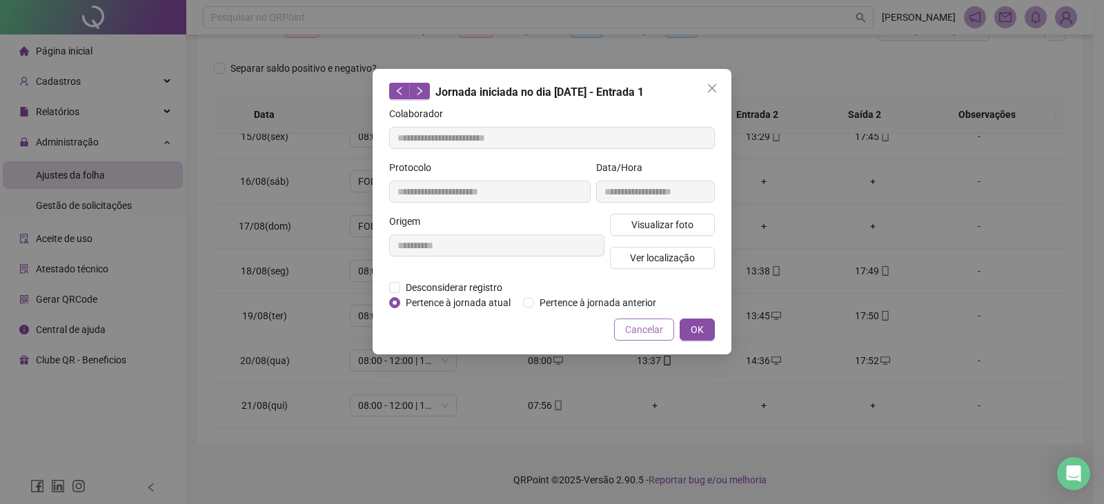
click at [648, 332] on span "Cancelar" at bounding box center [644, 329] width 38 height 15
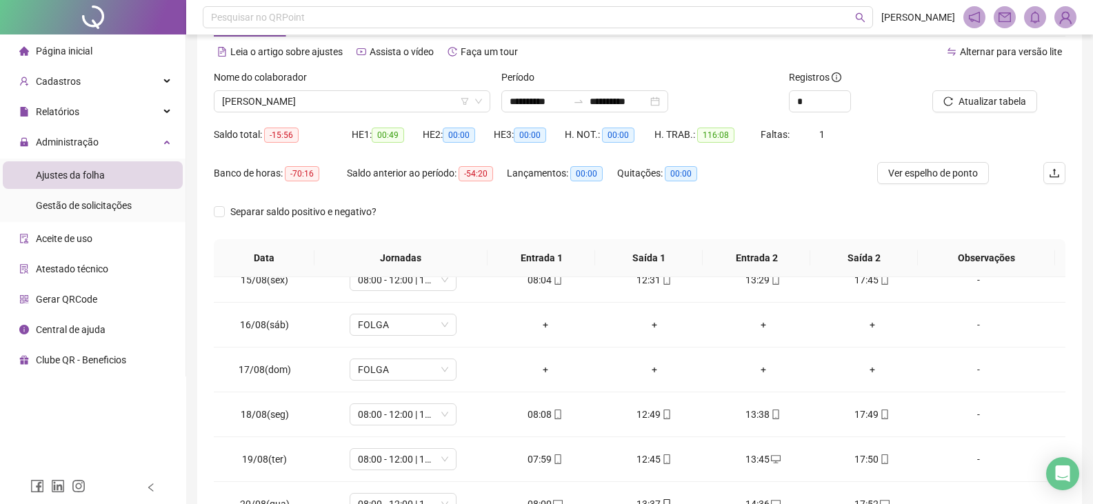
scroll to position [28, 0]
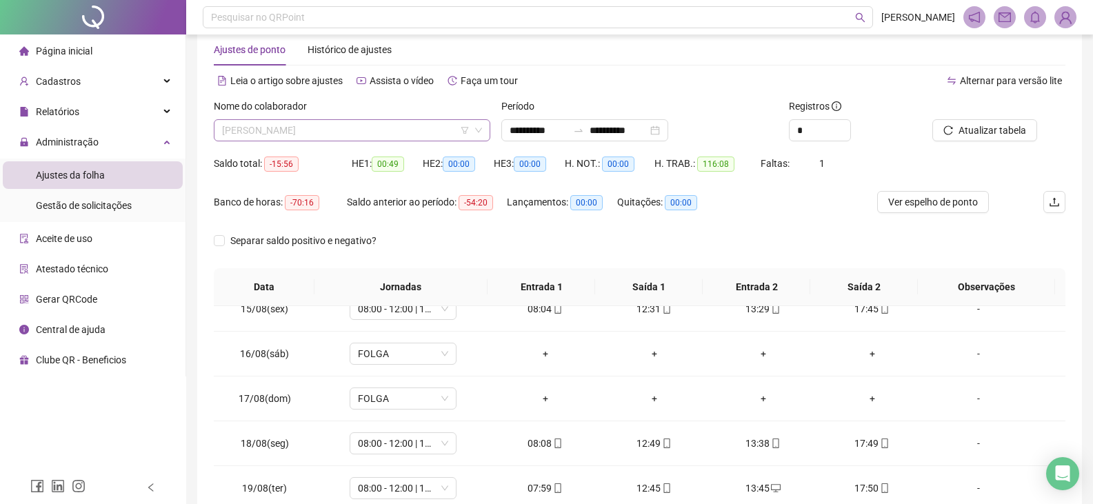
click at [396, 130] on span "[PERSON_NAME]" at bounding box center [352, 130] width 260 height 21
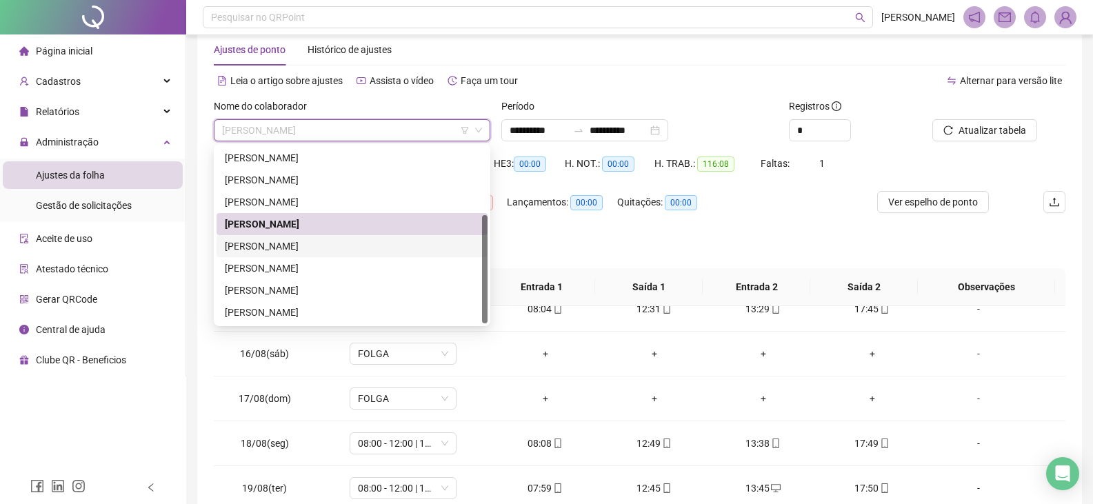
click at [286, 248] on div "[PERSON_NAME]" at bounding box center [352, 246] width 255 height 15
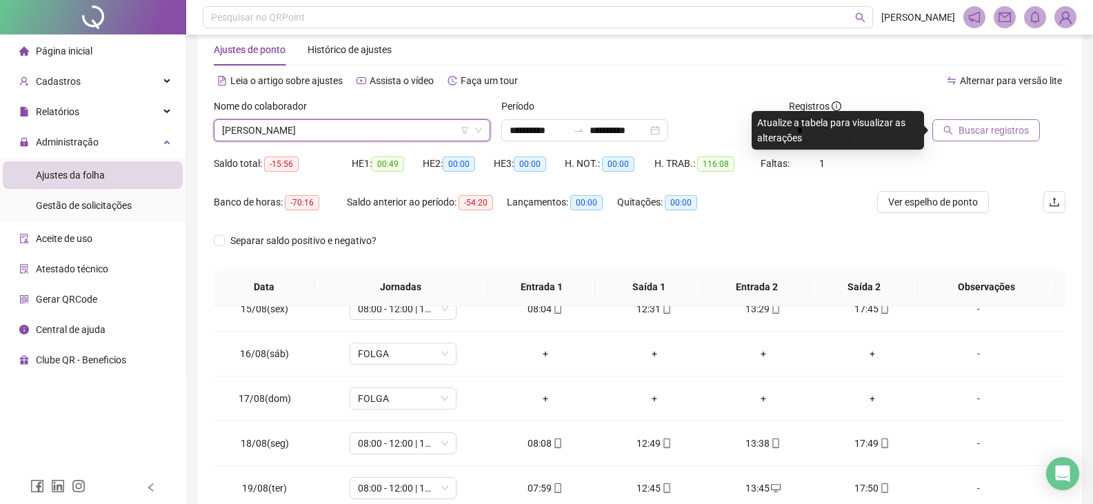
click at [1011, 133] on span "Buscar registros" at bounding box center [994, 130] width 70 height 15
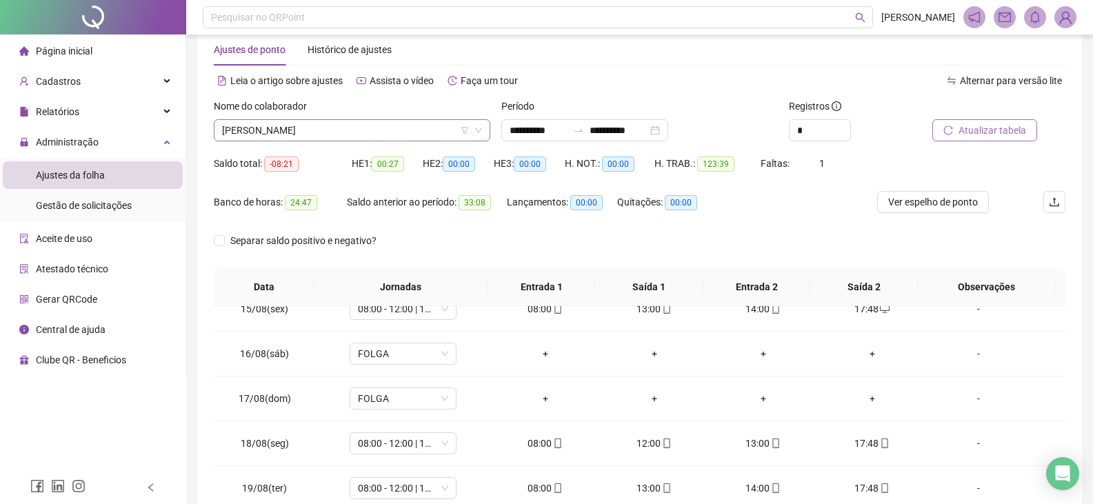
click at [366, 133] on span "[PERSON_NAME]" at bounding box center [352, 130] width 260 height 21
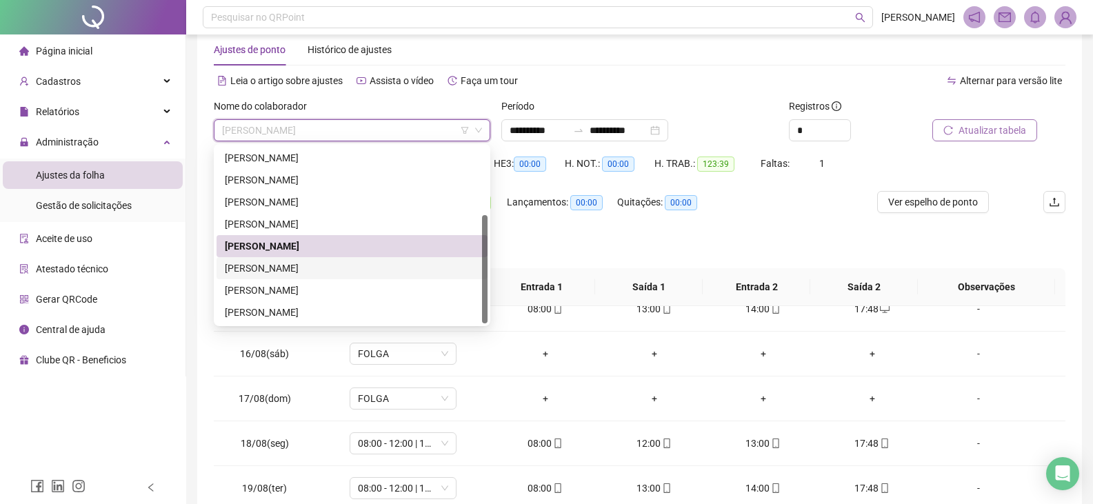
click at [312, 269] on div "[PERSON_NAME]" at bounding box center [352, 268] width 255 height 15
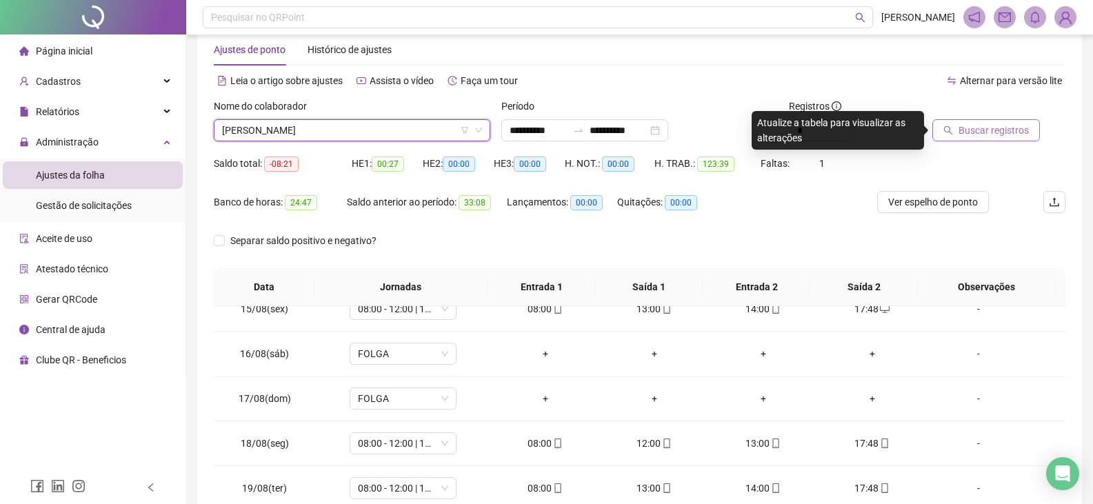
click at [1020, 124] on span "Buscar registros" at bounding box center [994, 130] width 70 height 15
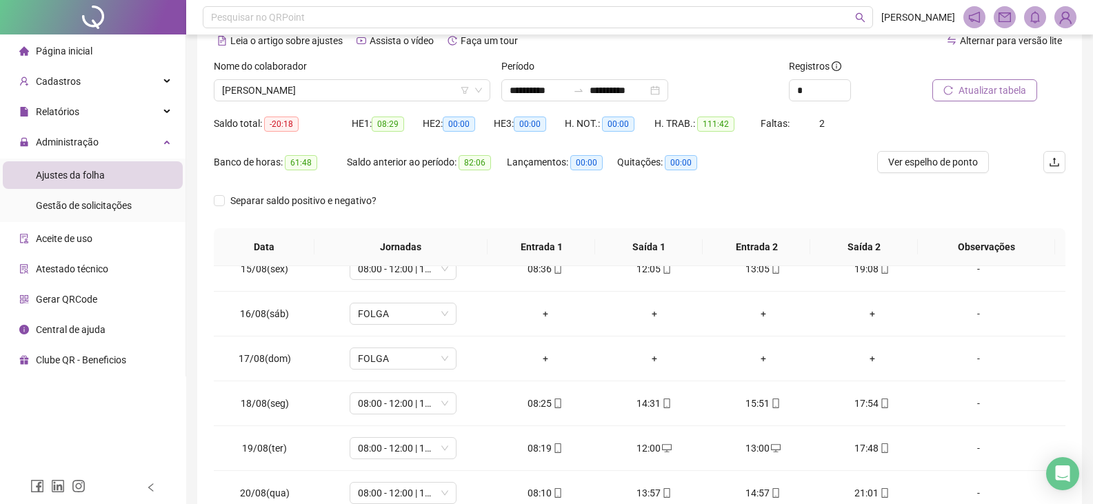
scroll to position [0, 0]
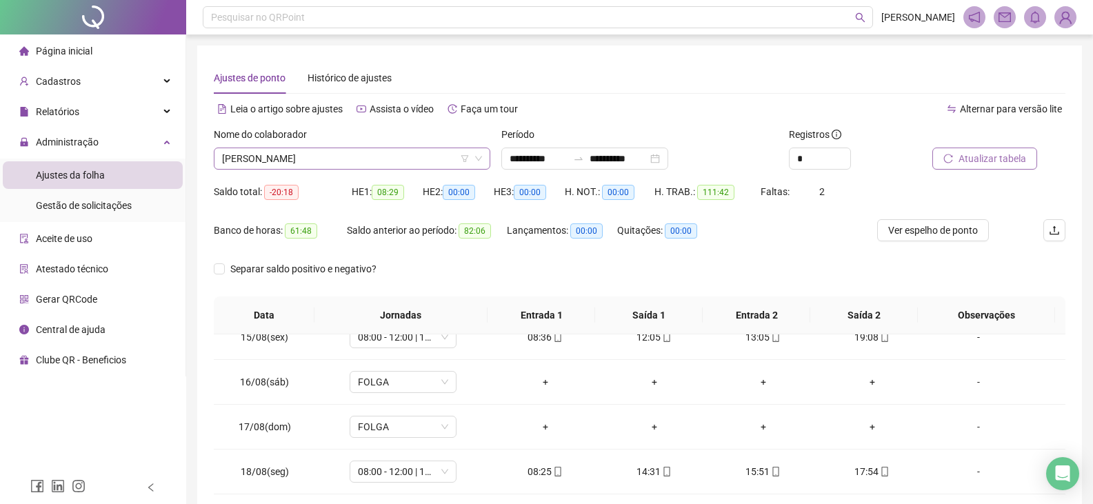
click at [386, 159] on span "[PERSON_NAME]" at bounding box center [352, 158] width 260 height 21
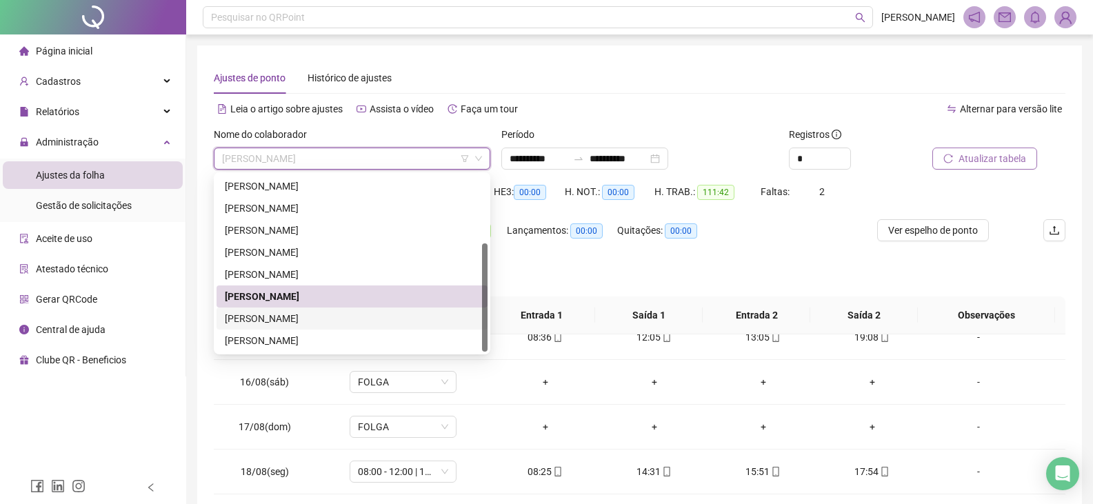
click at [407, 314] on div "[PERSON_NAME]" at bounding box center [352, 318] width 255 height 15
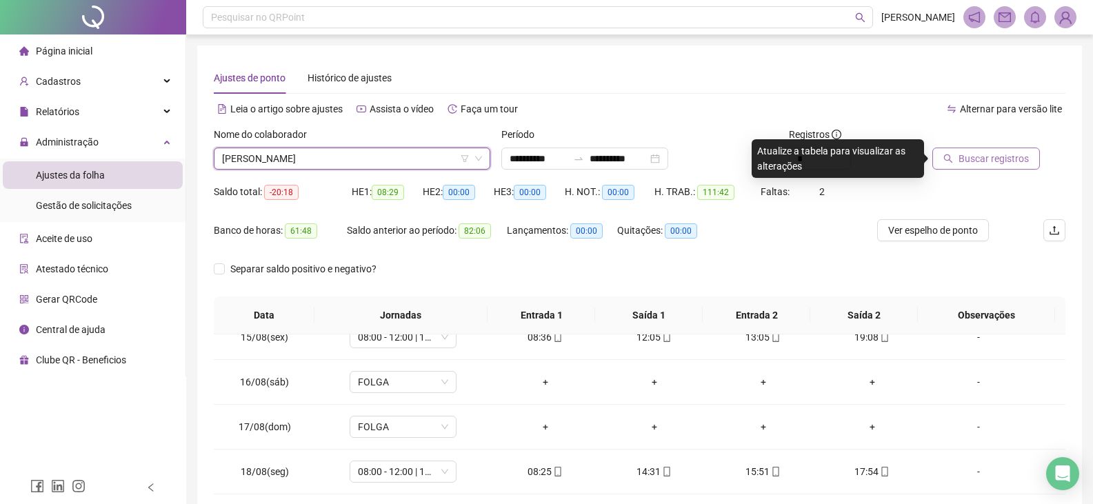
click at [992, 157] on span "Buscar registros" at bounding box center [994, 158] width 70 height 15
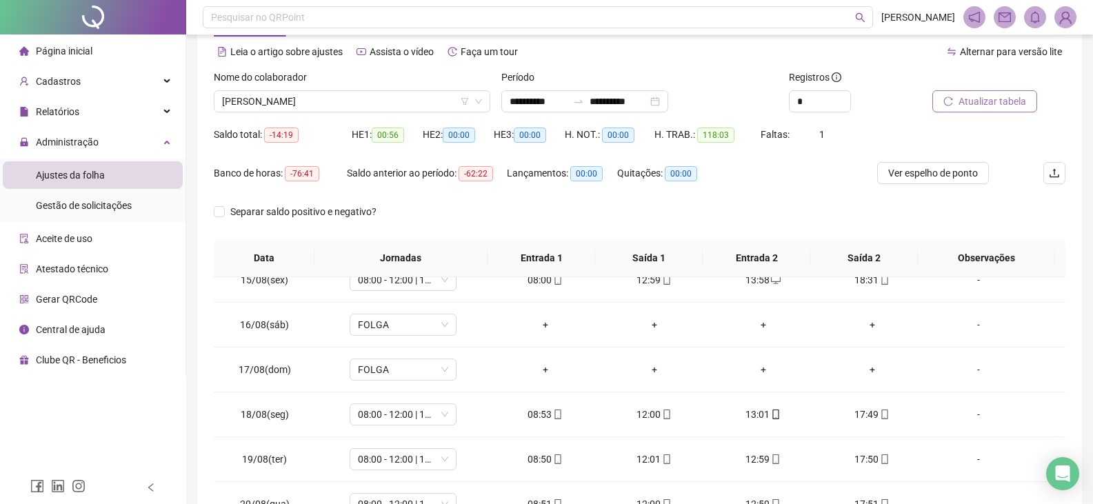
scroll to position [28, 0]
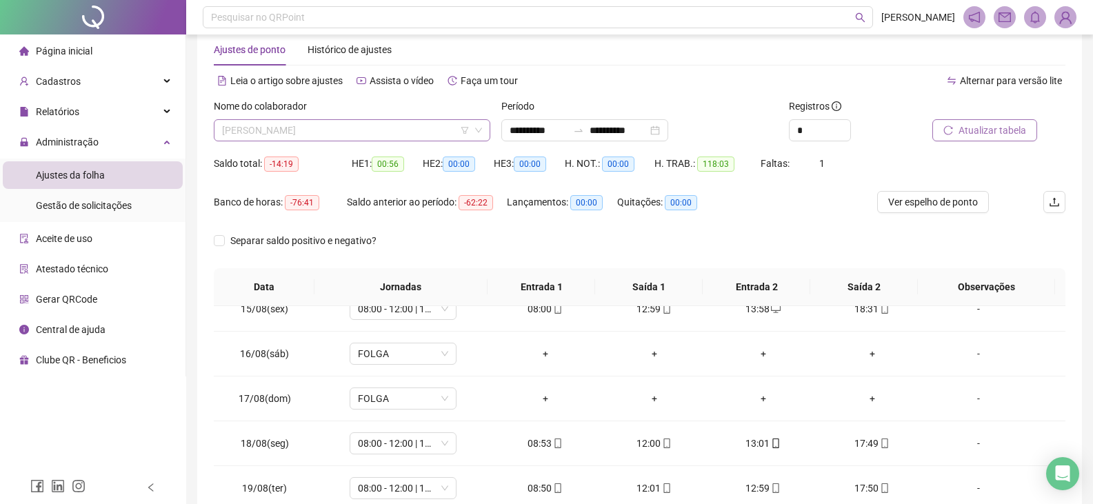
click at [366, 135] on span "[PERSON_NAME]" at bounding box center [352, 130] width 260 height 21
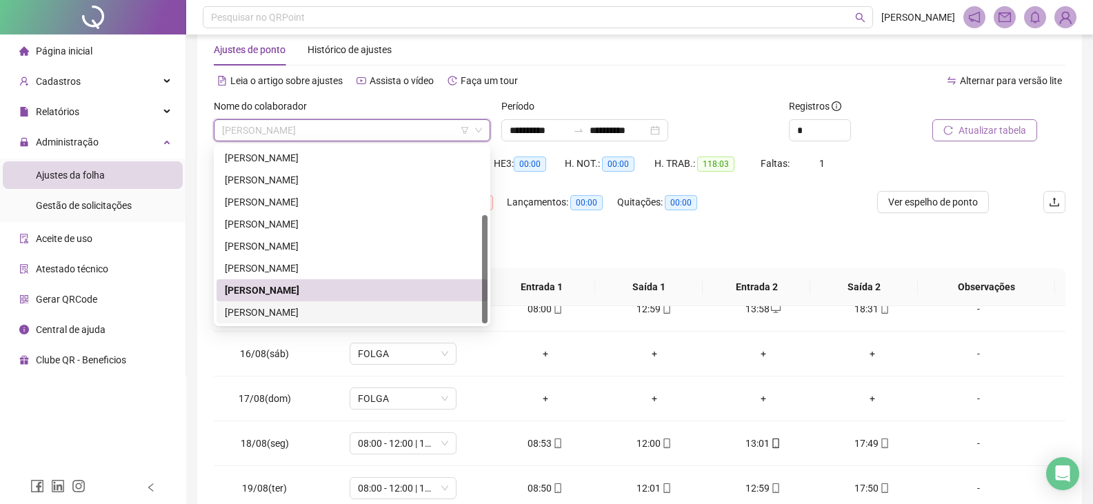
click at [309, 312] on div "[PERSON_NAME]" at bounding box center [352, 312] width 255 height 15
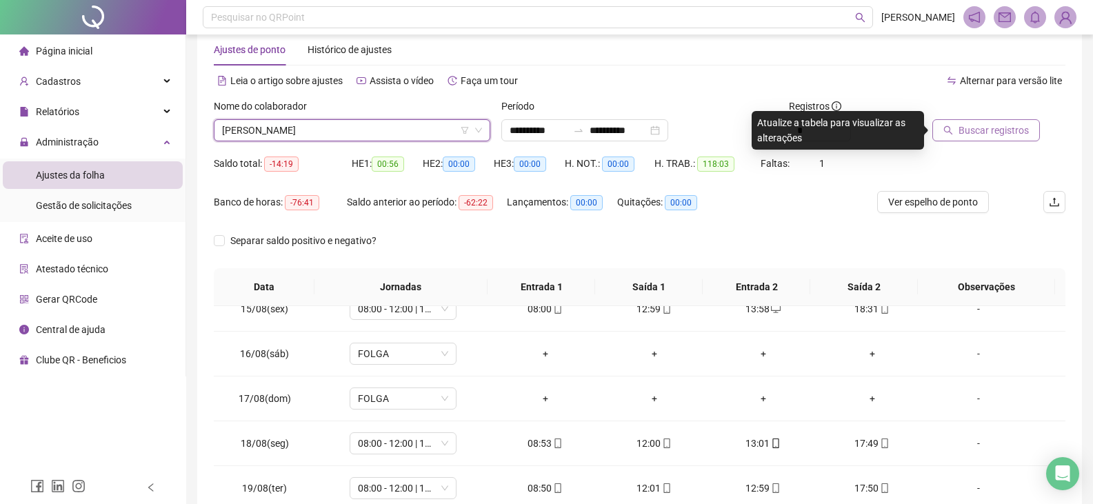
click at [991, 135] on span "Buscar registros" at bounding box center [994, 130] width 70 height 15
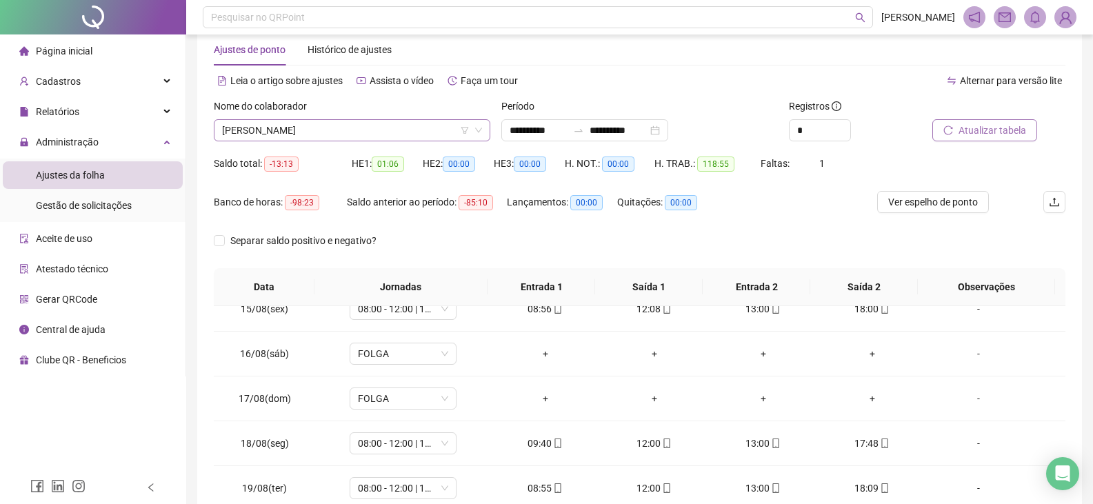
click at [425, 131] on span "[PERSON_NAME]" at bounding box center [352, 130] width 260 height 21
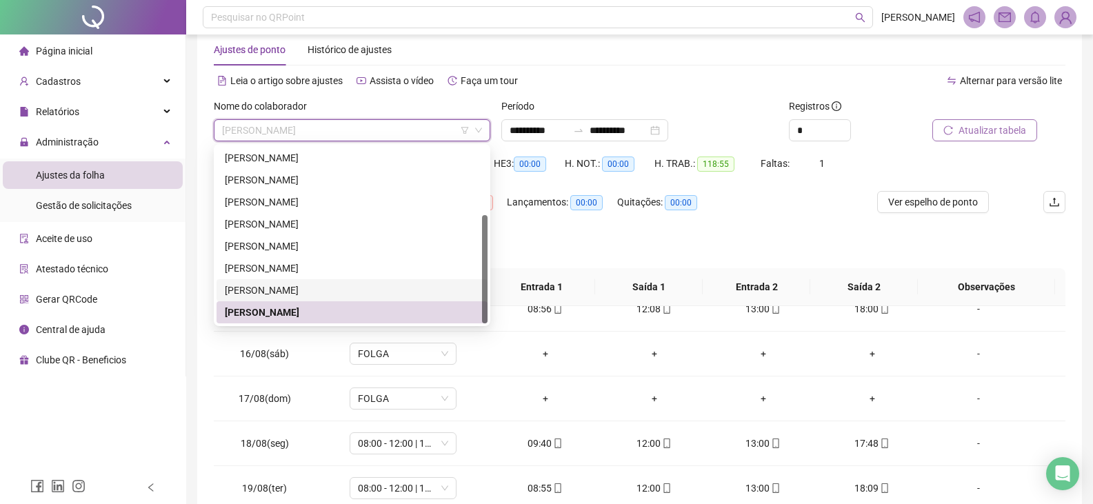
click at [384, 290] on div "[PERSON_NAME]" at bounding box center [352, 290] width 255 height 15
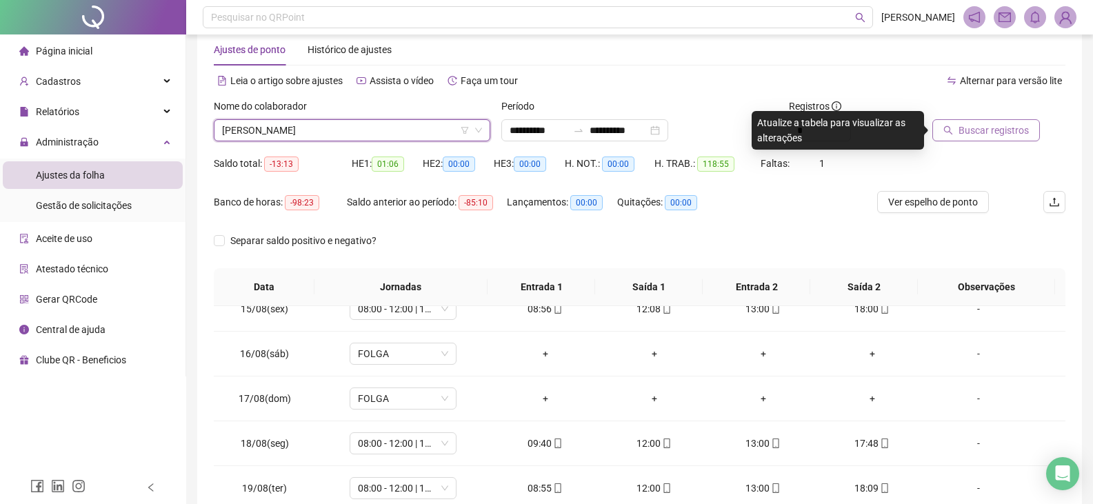
click at [959, 121] on button "Buscar registros" at bounding box center [987, 130] width 108 height 22
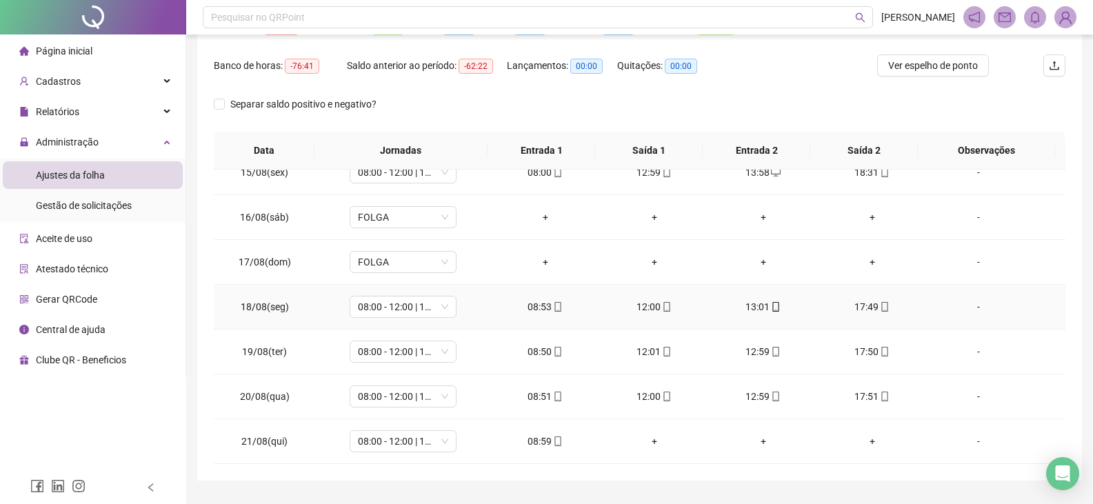
scroll to position [201, 0]
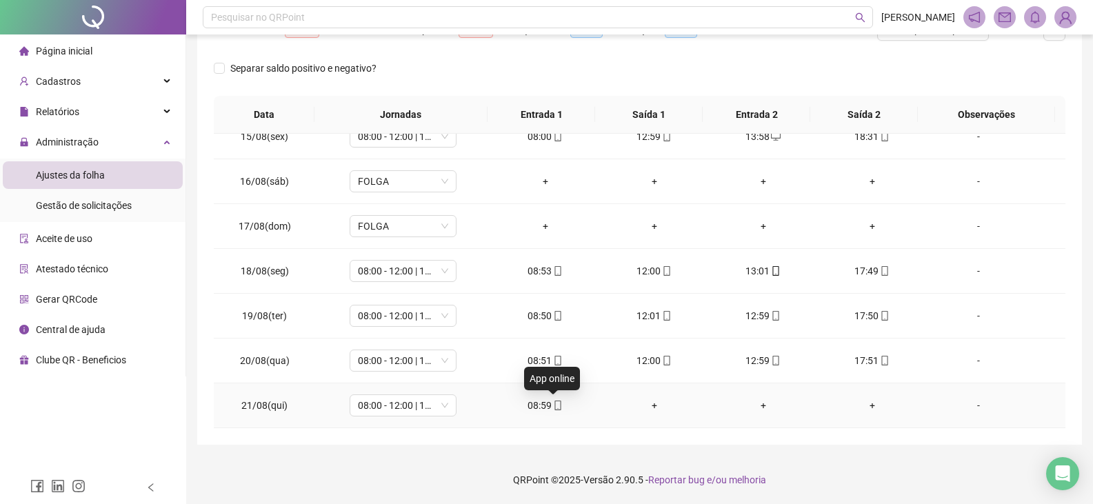
click at [555, 408] on icon "mobile" at bounding box center [558, 406] width 10 height 10
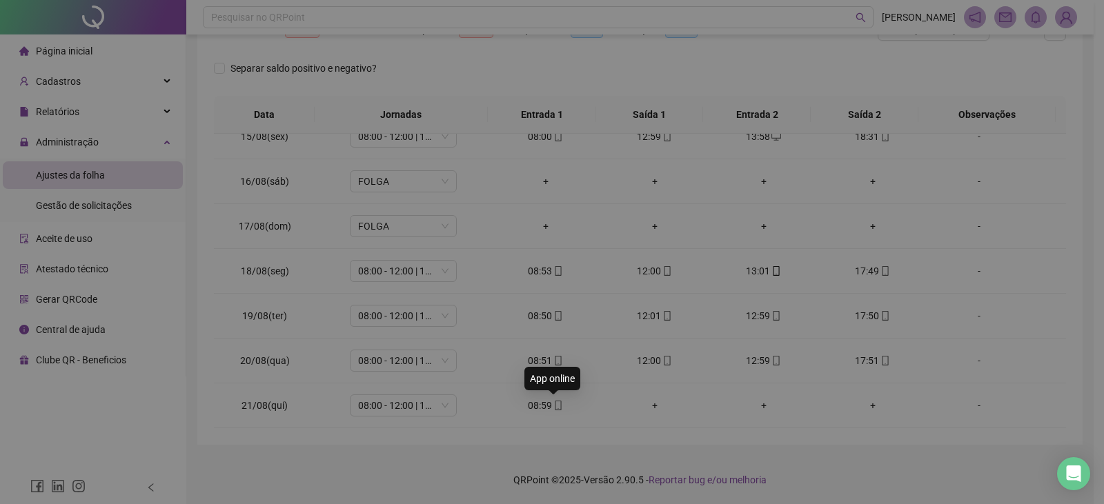
type input "**********"
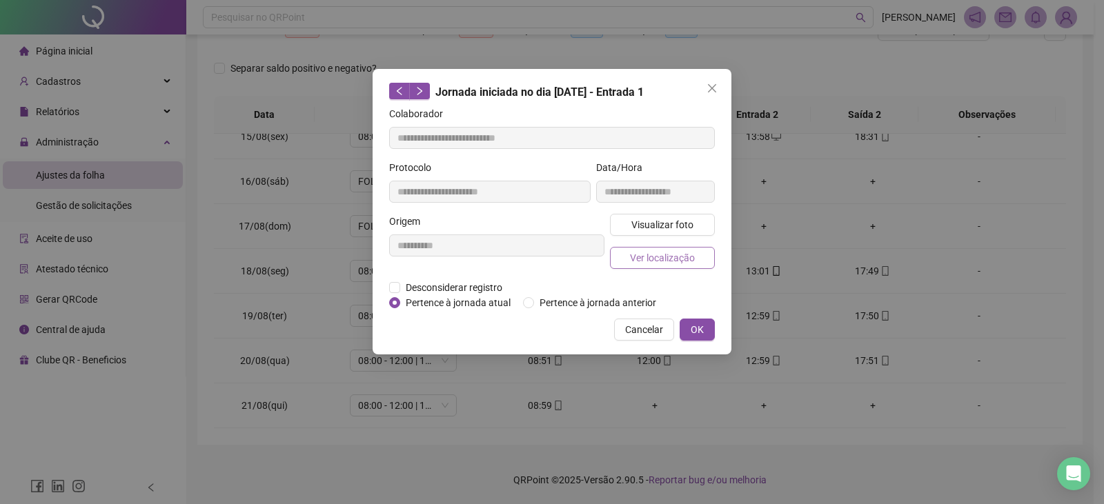
click at [632, 262] on span "Ver localização" at bounding box center [662, 257] width 65 height 15
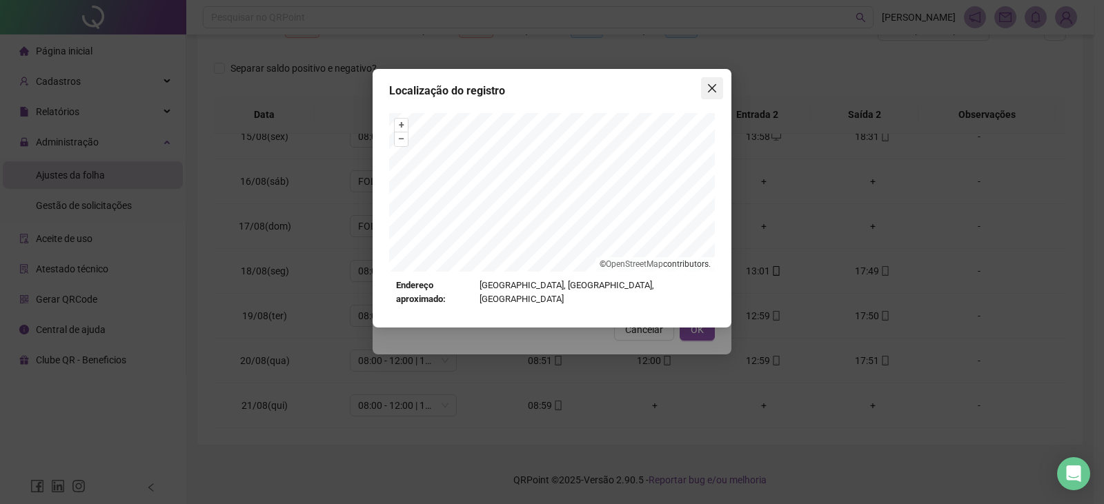
click at [706, 87] on span "Close" at bounding box center [712, 88] width 22 height 11
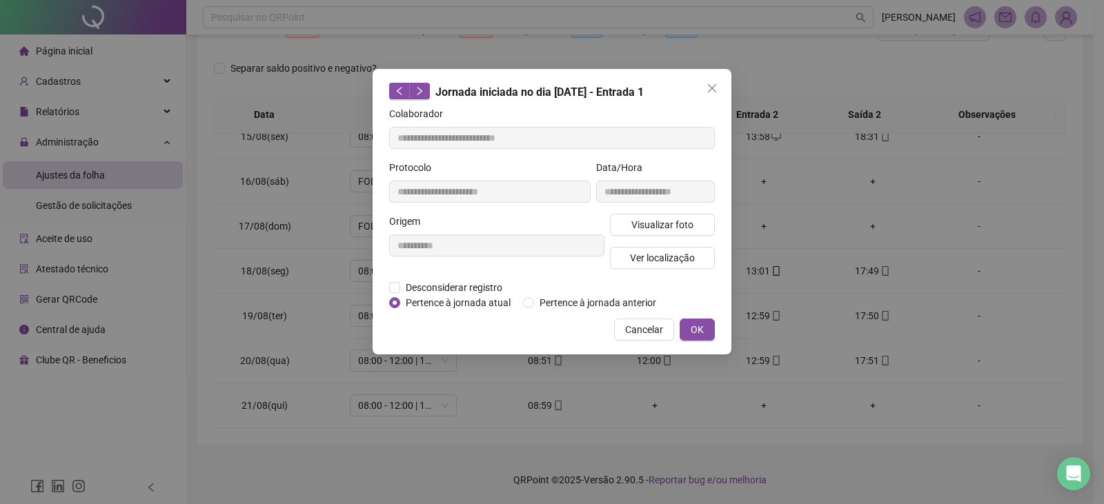
click at [638, 330] on span "Cancelar" at bounding box center [644, 329] width 38 height 15
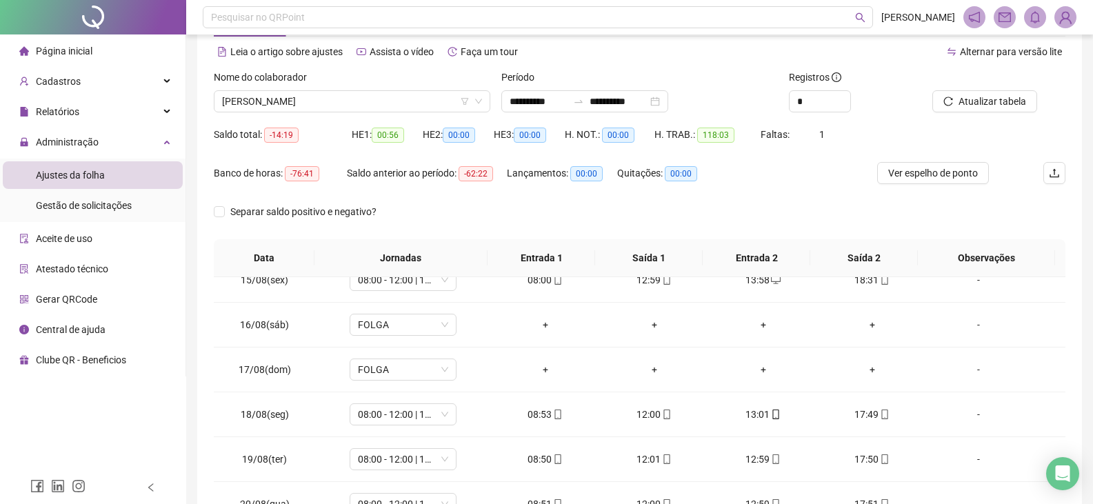
scroll to position [28, 0]
